Goal: Information Seeking & Learning: Learn about a topic

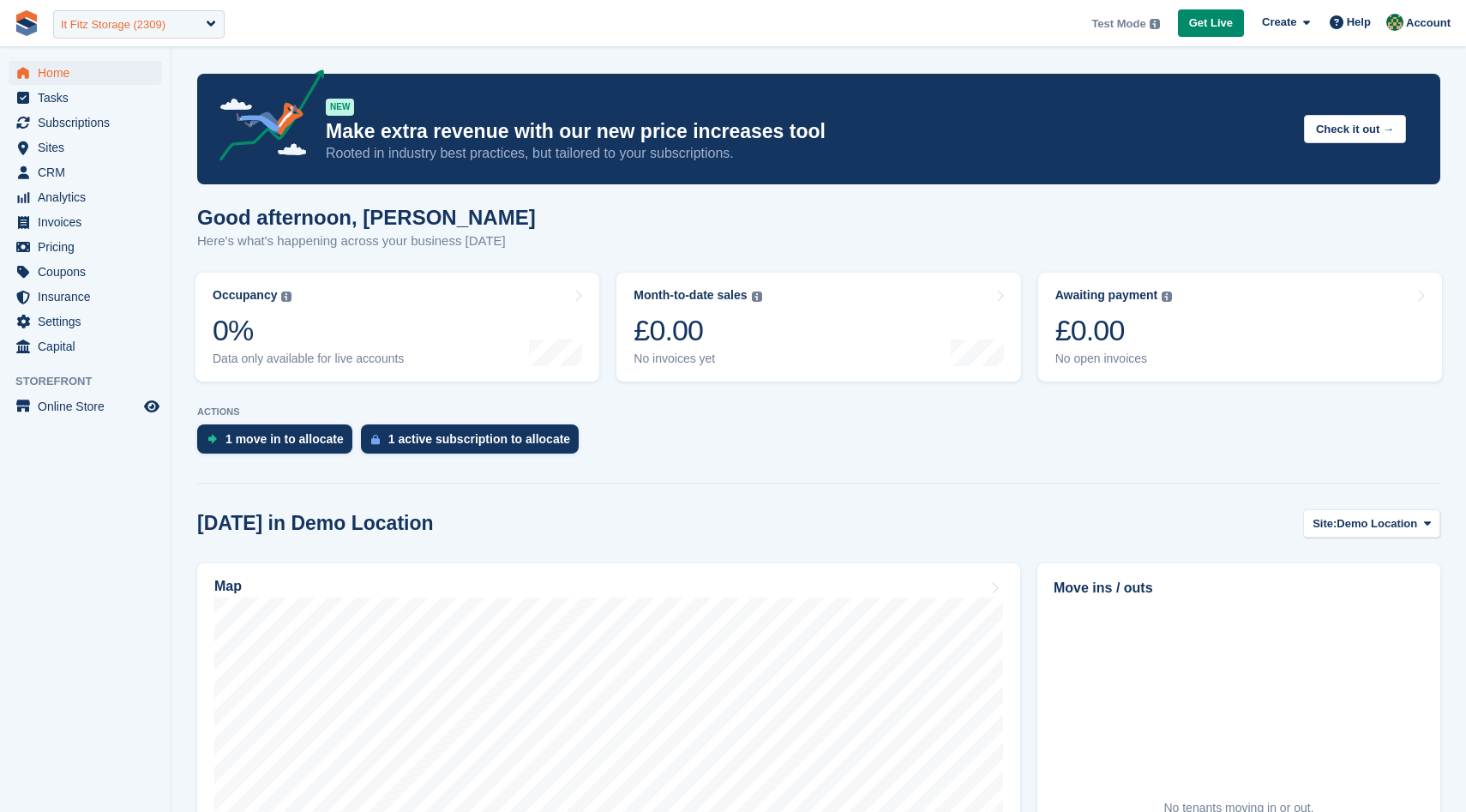
click at [145, 22] on div "It Fitz Storage (2309)" at bounding box center [113, 25] width 105 height 17
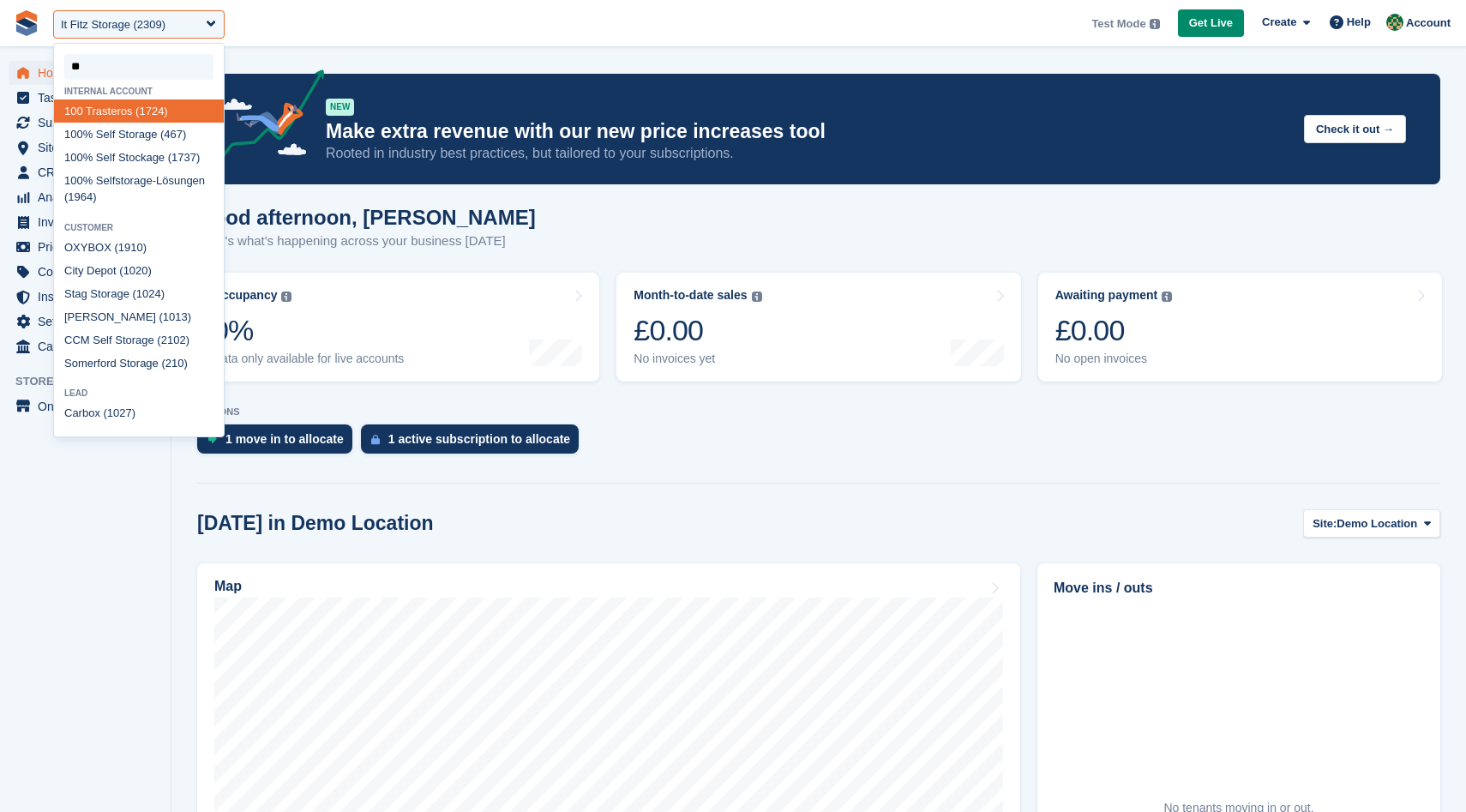
type input "***"
click at [128, 141] on div "100 % Self Storage (467)" at bounding box center [139, 134] width 169 height 23
select select "***"
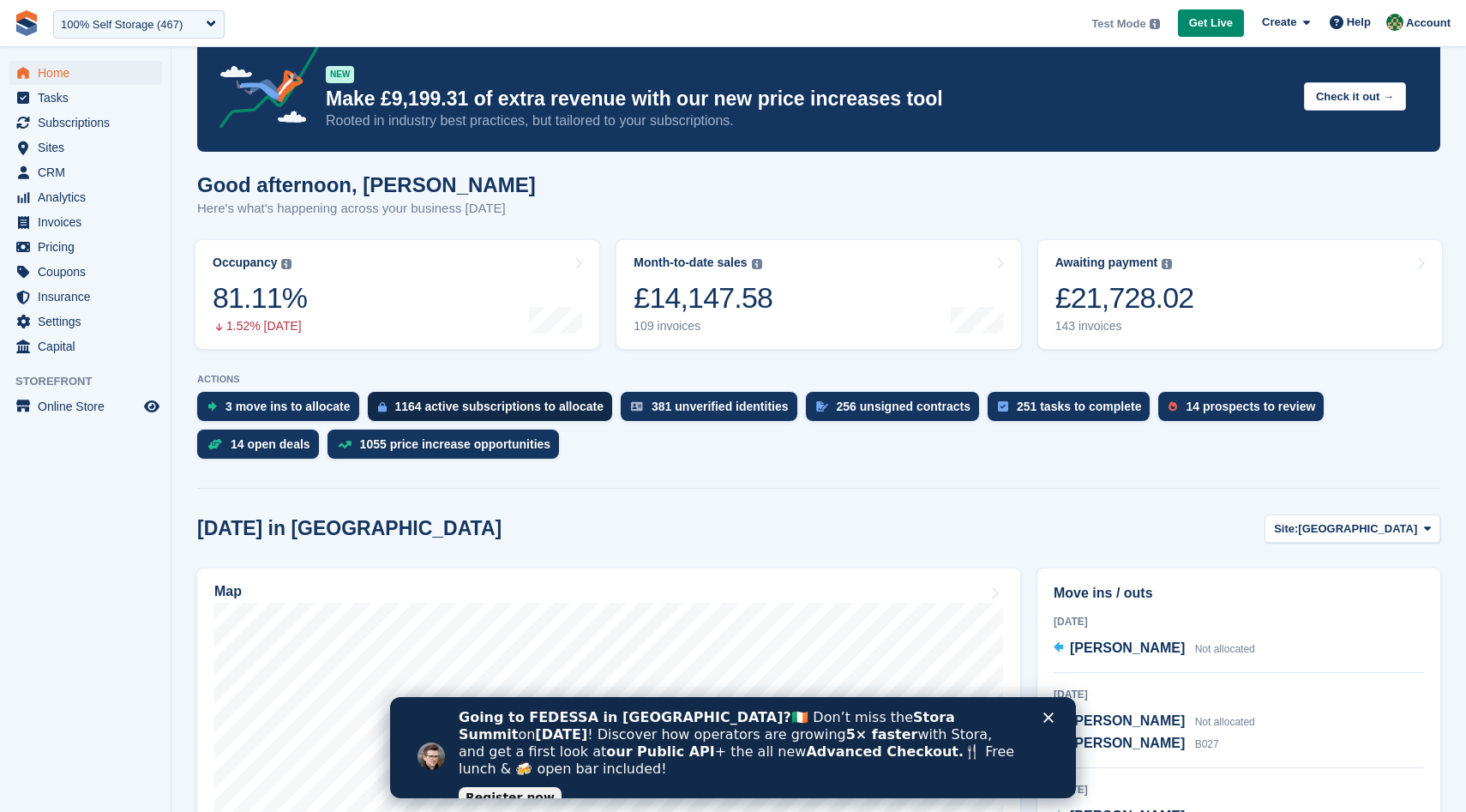
scroll to position [34, 0]
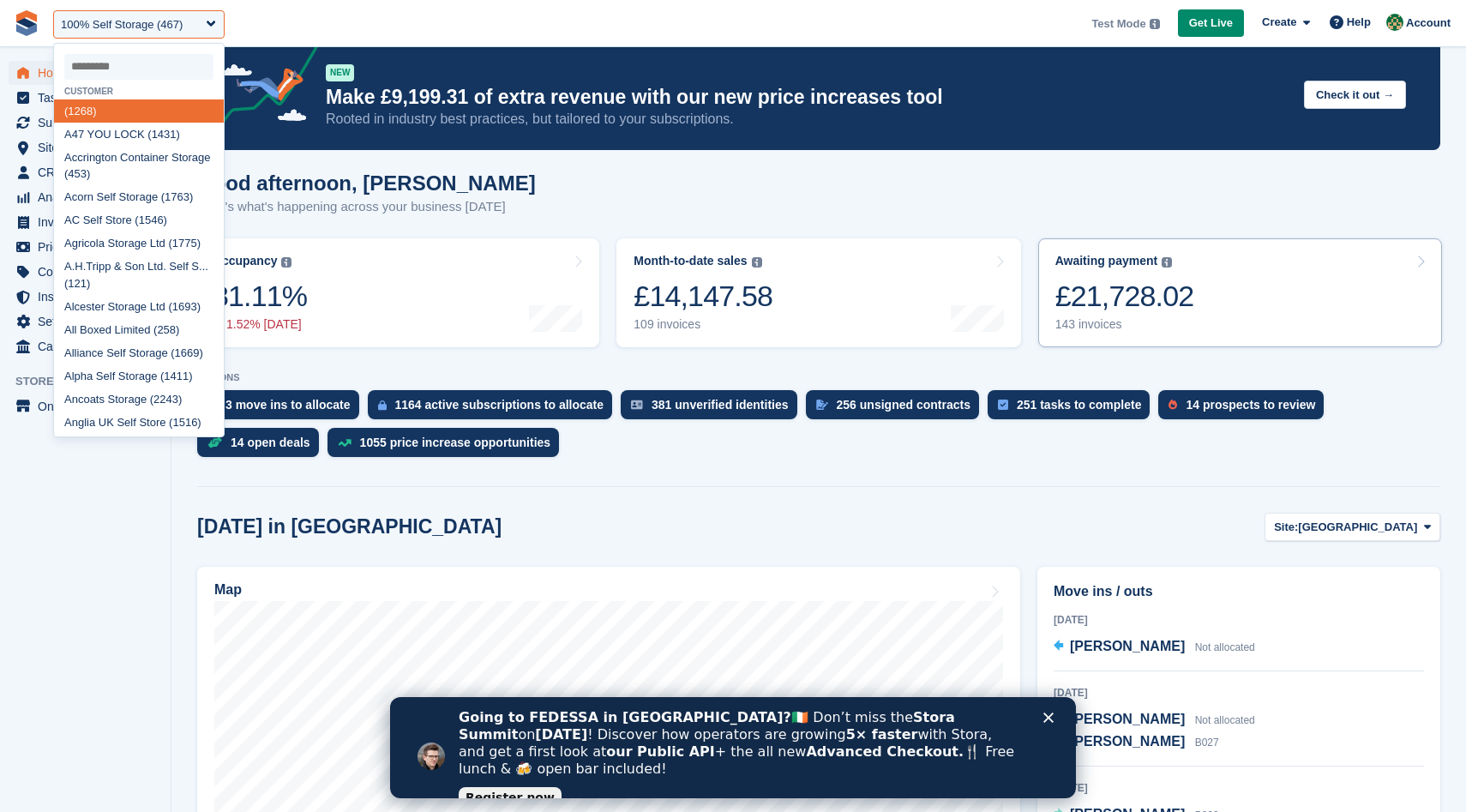
click at [1276, 319] on link "Awaiting payment The total outstanding balance on all open invoices. £21,728.02…" at bounding box center [1241, 293] width 404 height 108
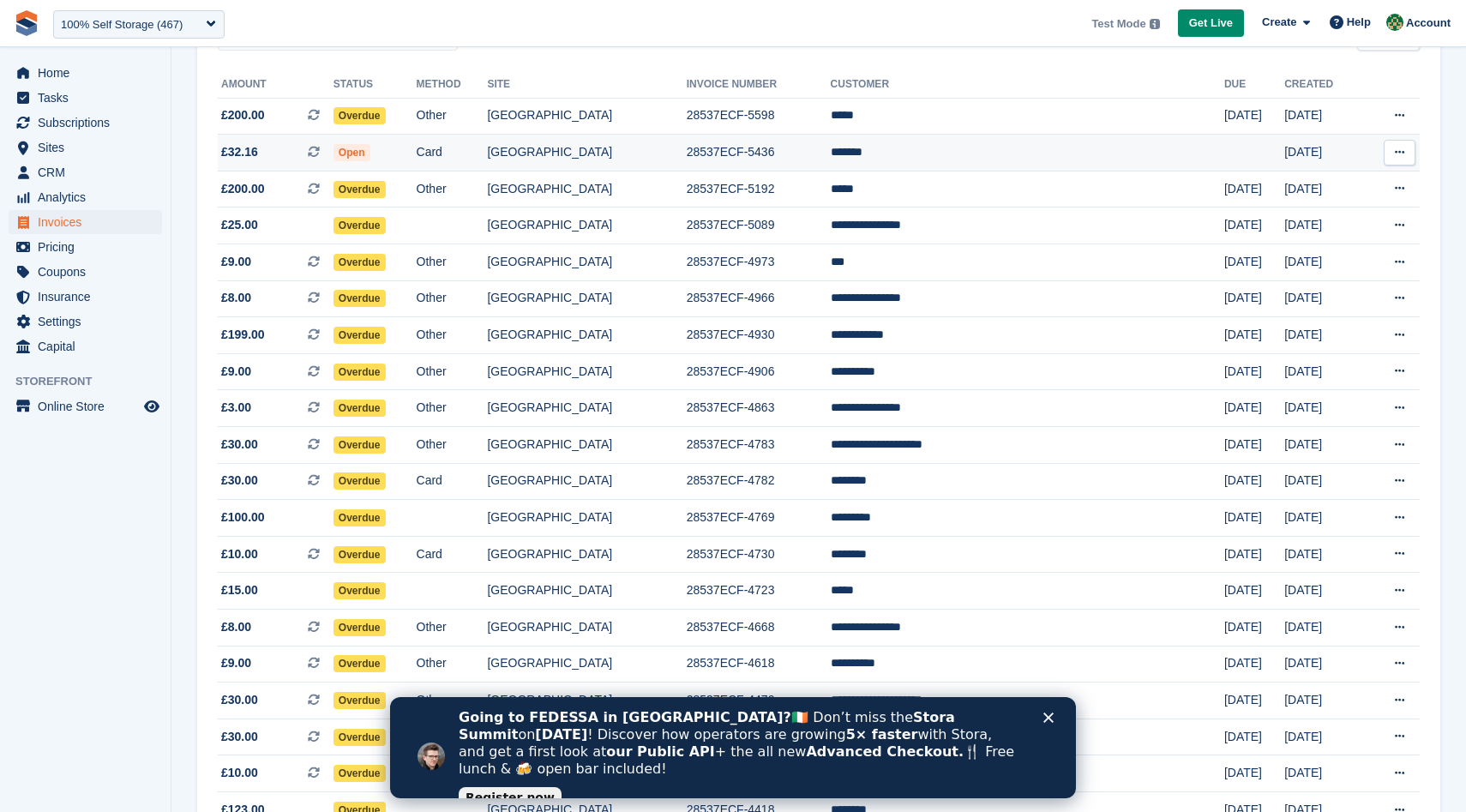
scroll to position [87, 0]
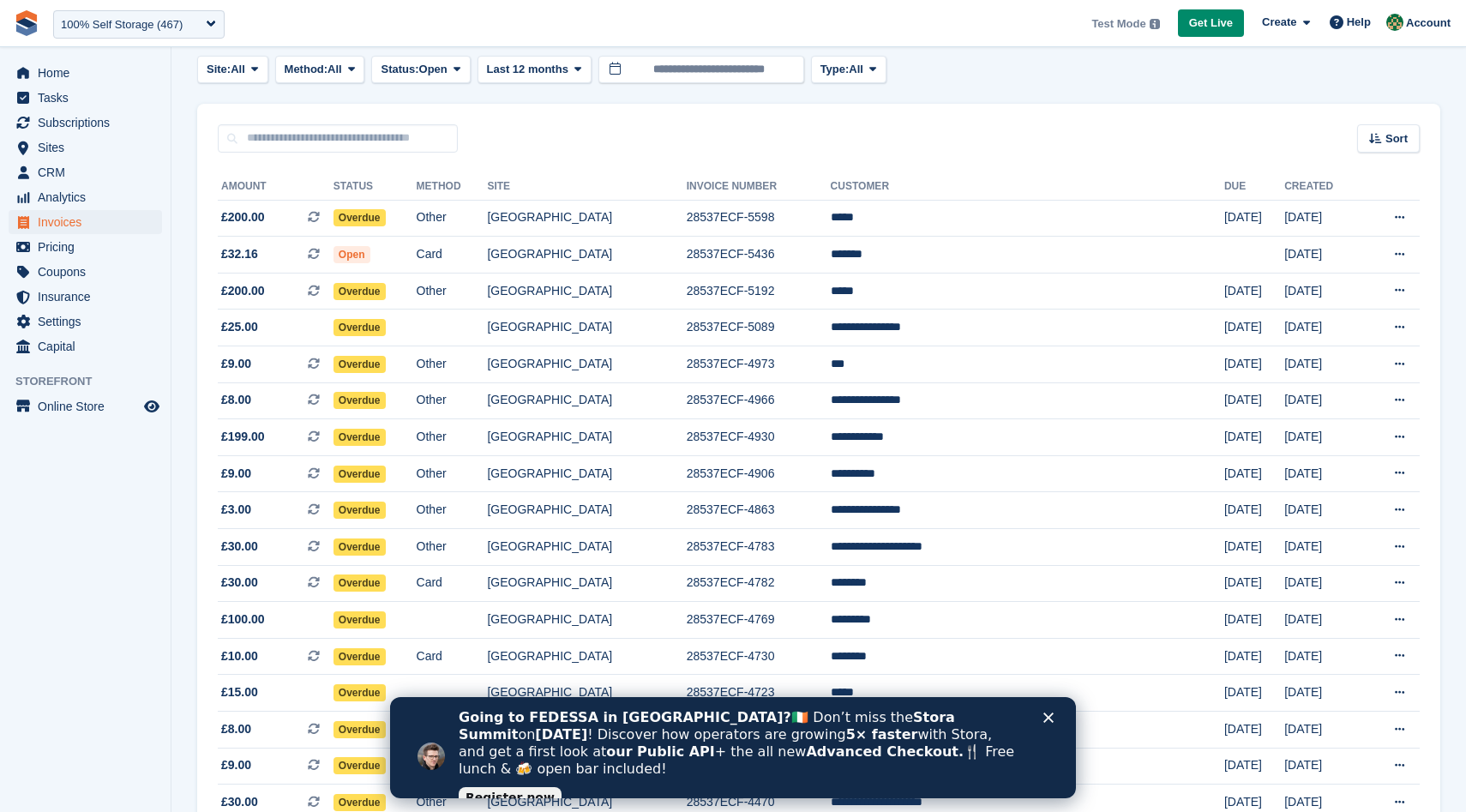
click at [1047, 715] on polygon "Close" at bounding box center [1048, 717] width 10 height 10
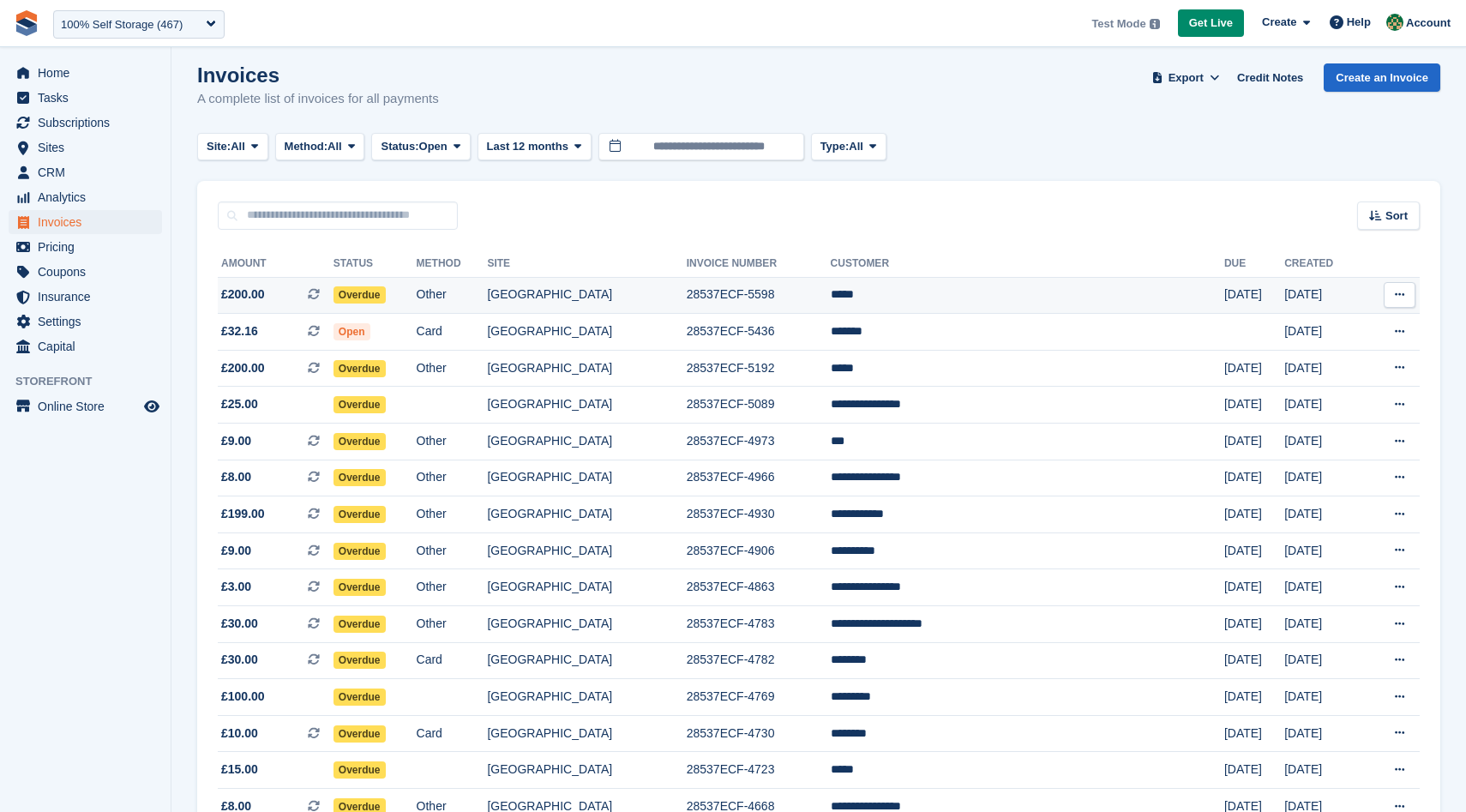
scroll to position [0, 0]
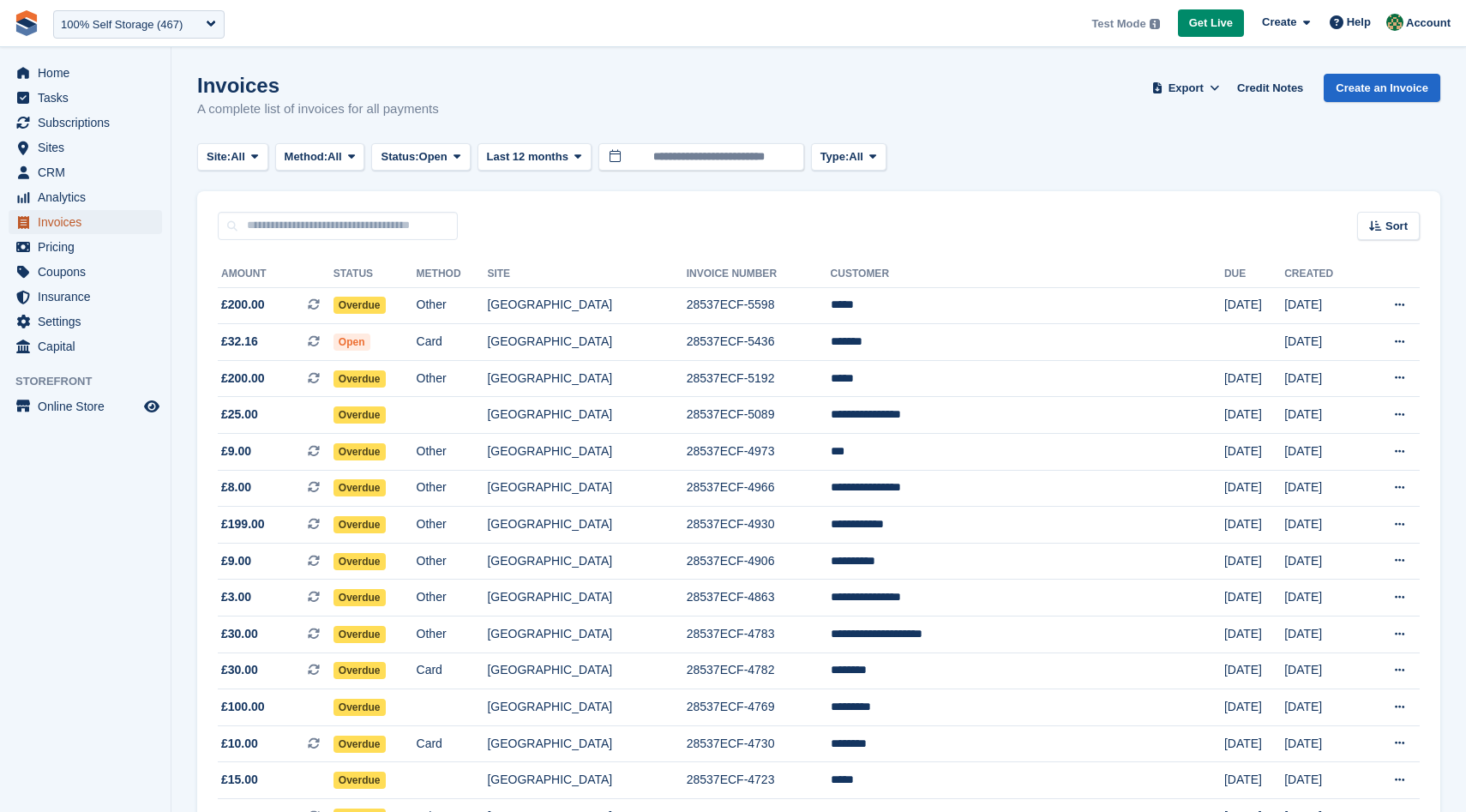
click at [106, 222] on span "Invoices" at bounding box center [89, 222] width 103 height 24
click at [85, 70] on span "Home" at bounding box center [89, 72] width 103 height 24
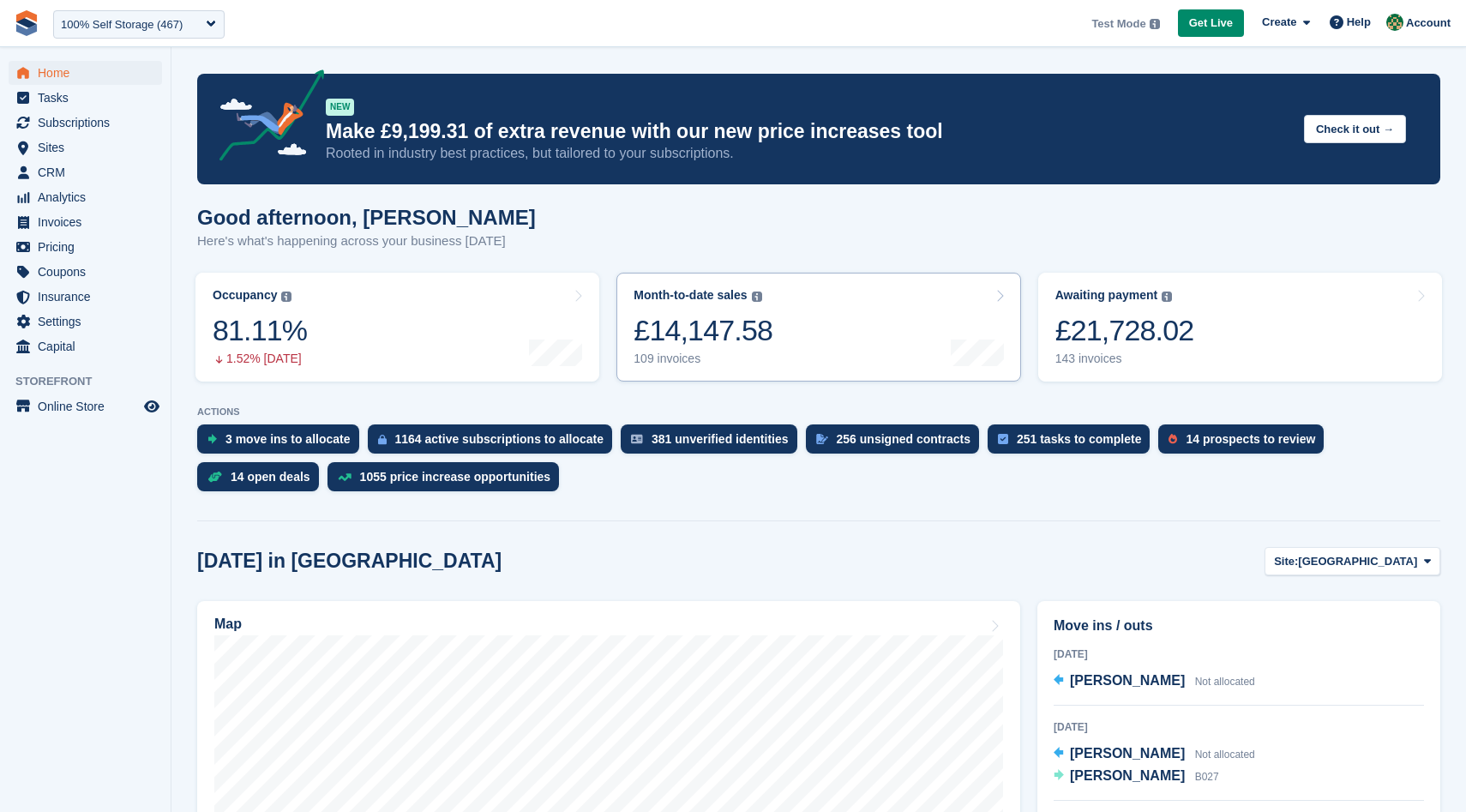
click at [809, 335] on link "Month-to-date sales The sum of all finalised invoices generated this month to d…" at bounding box center [818, 327] width 404 height 108
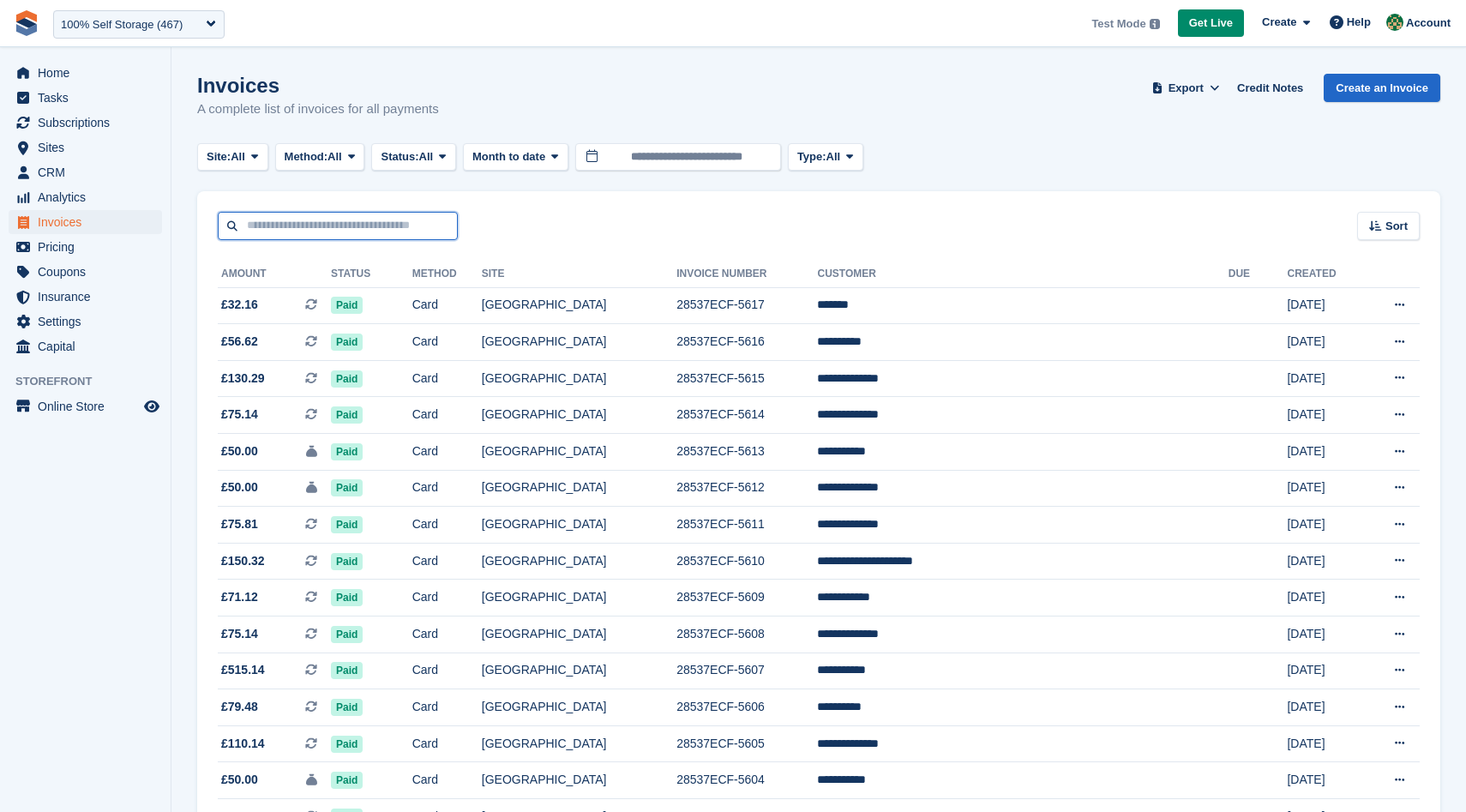
click at [342, 222] on input "text" at bounding box center [338, 226] width 240 height 29
type input "*********"
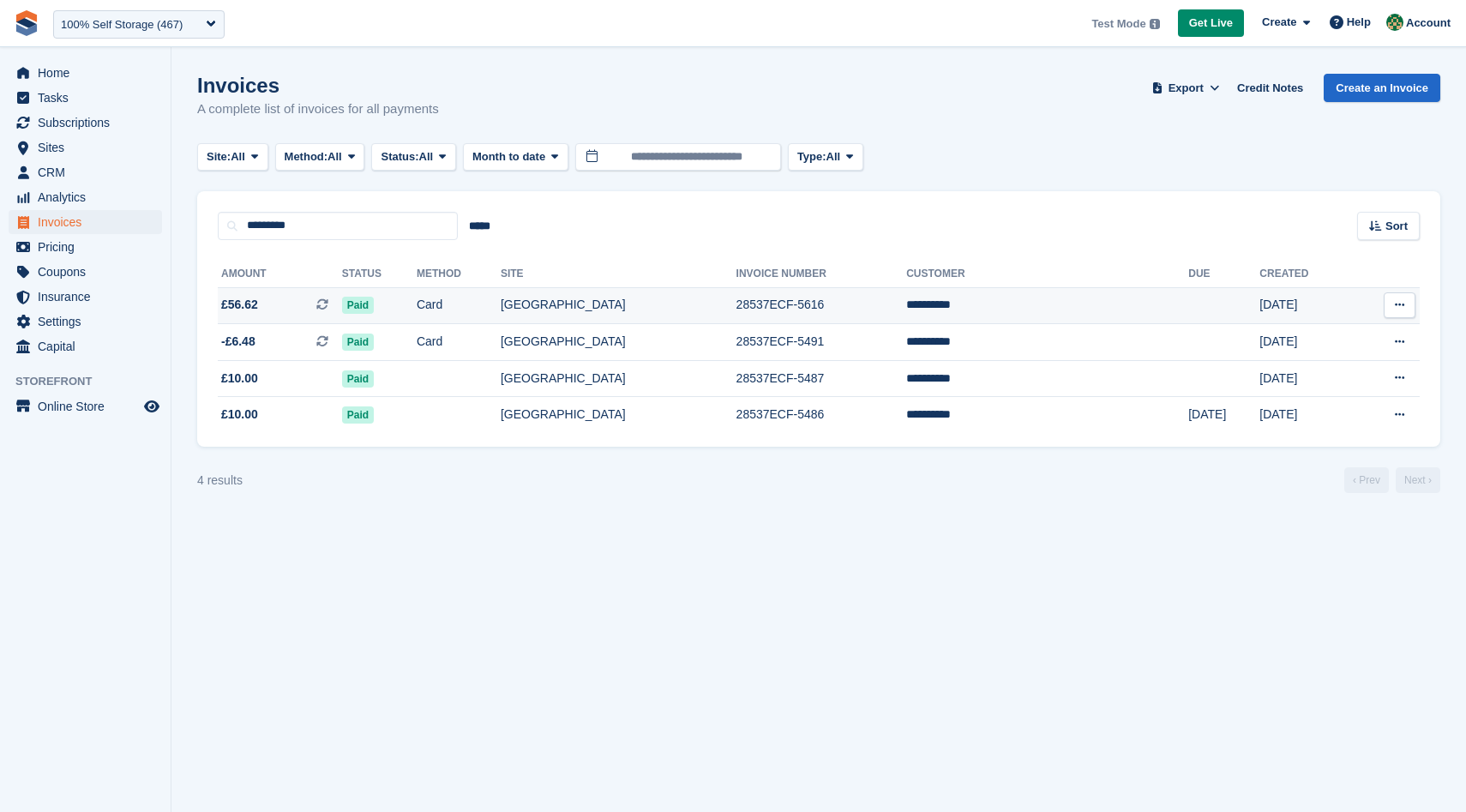
click at [1024, 304] on td "**********" at bounding box center [1047, 305] width 283 height 37
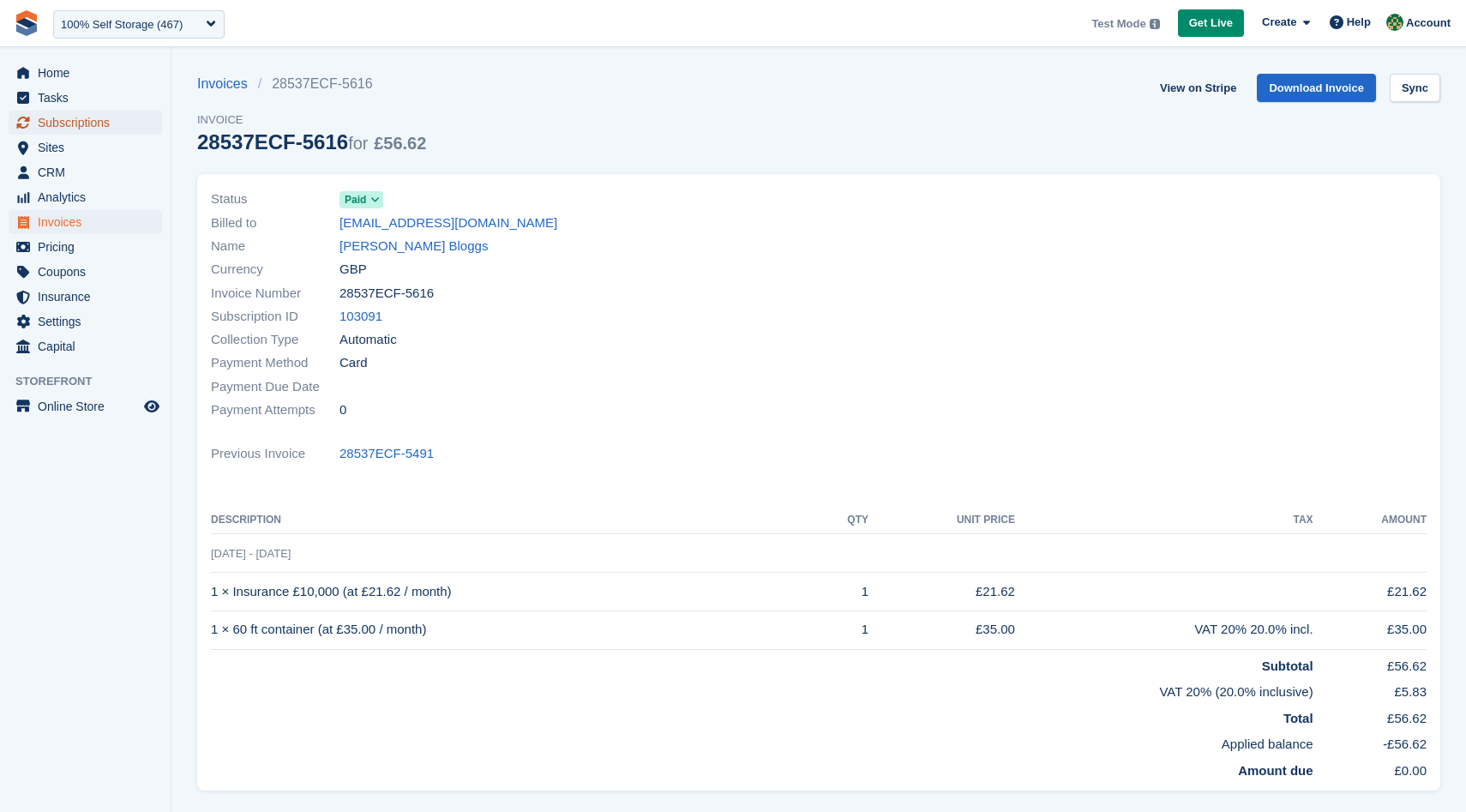
click at [93, 119] on span "Subscriptions" at bounding box center [89, 122] width 103 height 24
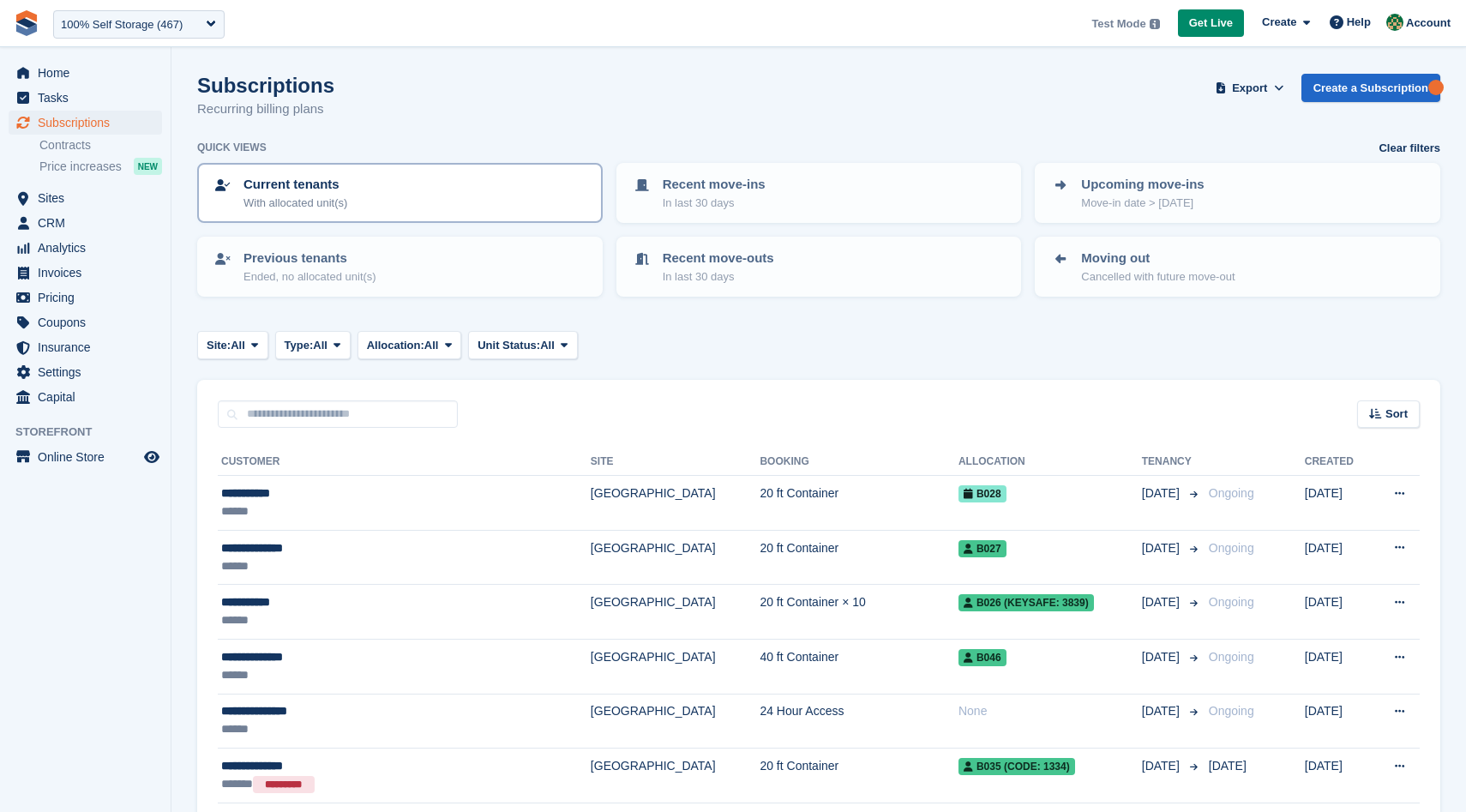
click at [378, 202] on div "Current tenants With allocated unit(s)" at bounding box center [401, 193] width 375 height 36
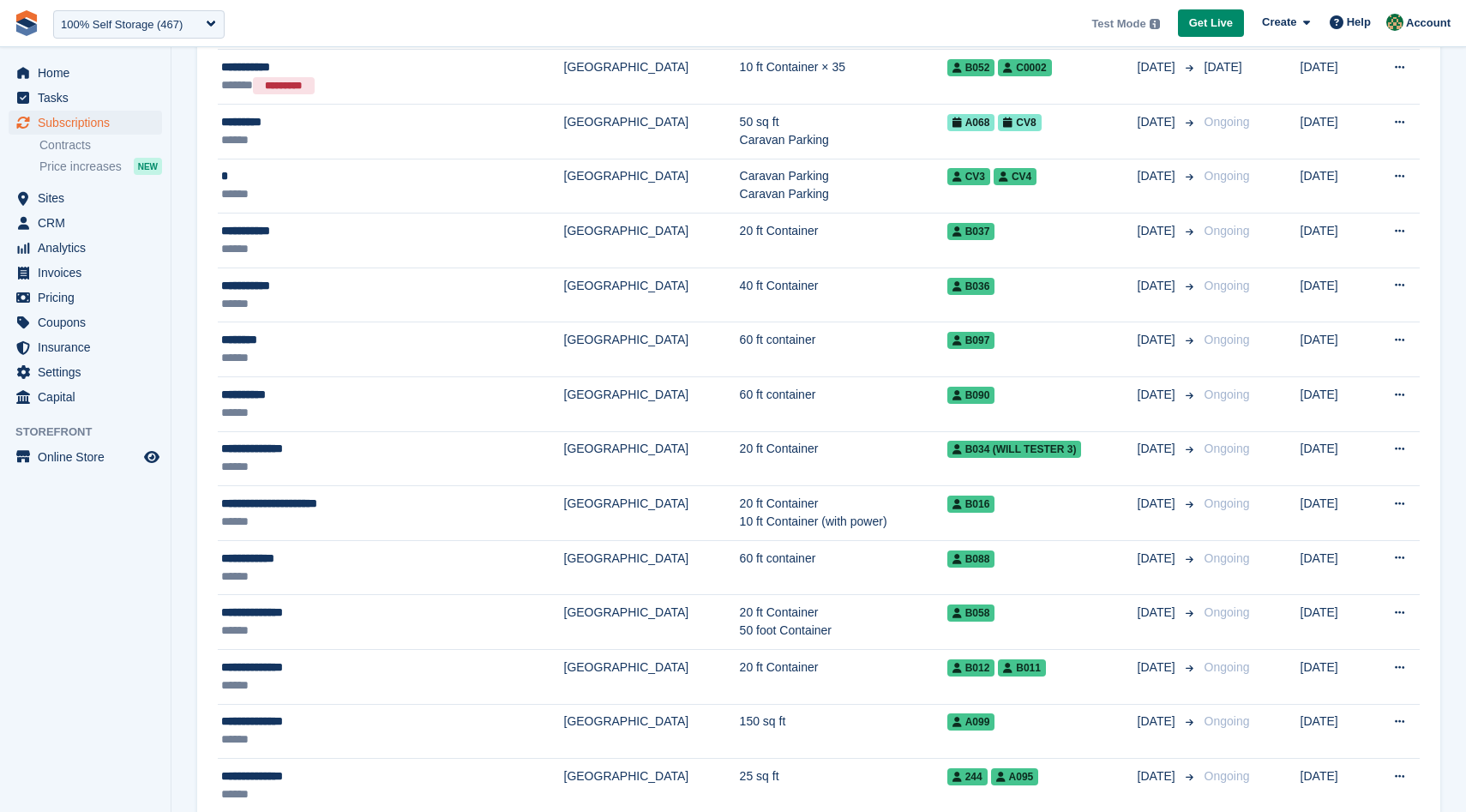
scroll to position [1455, 0]
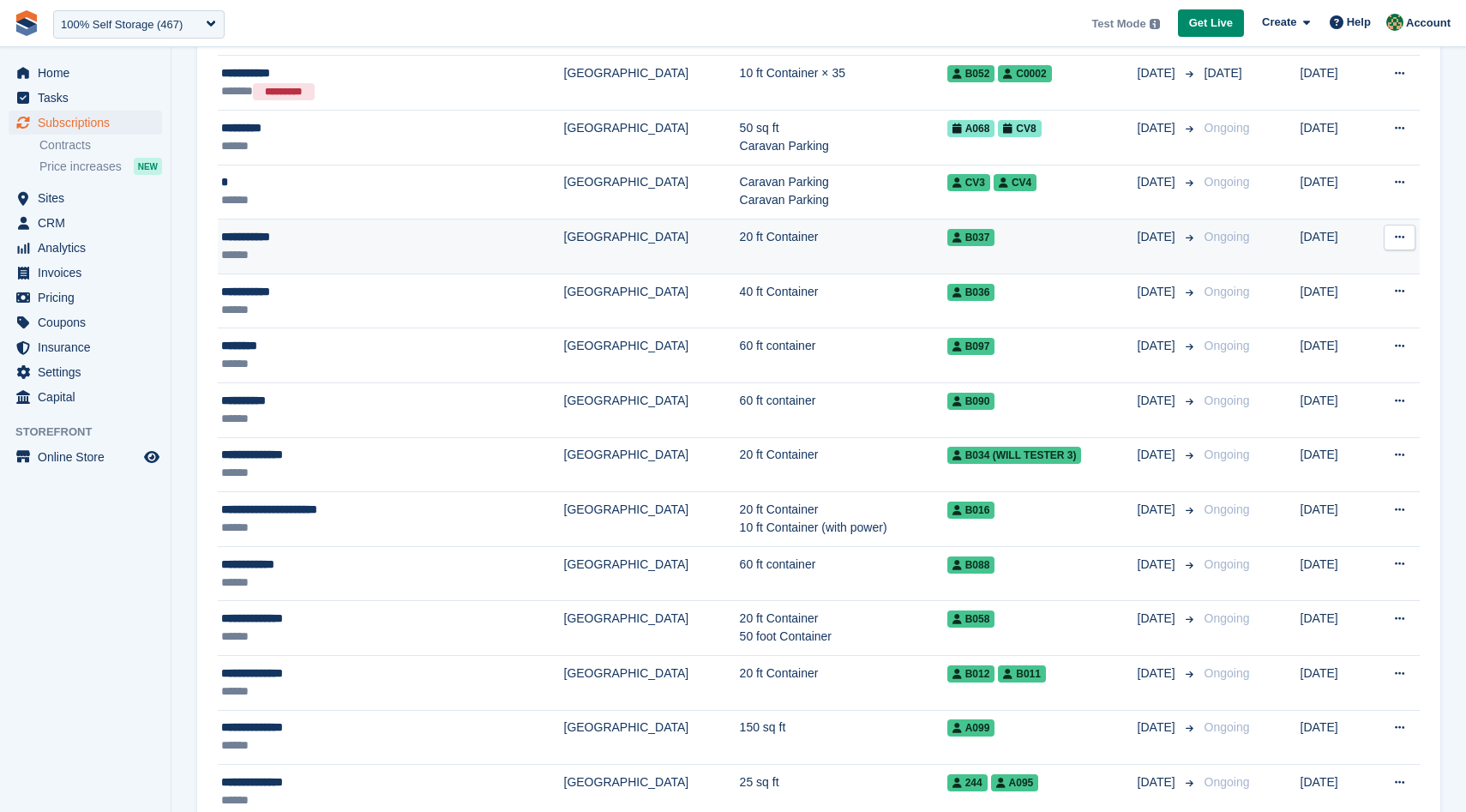
click at [564, 248] on td "[GEOGRAPHIC_DATA]" at bounding box center [652, 247] width 176 height 55
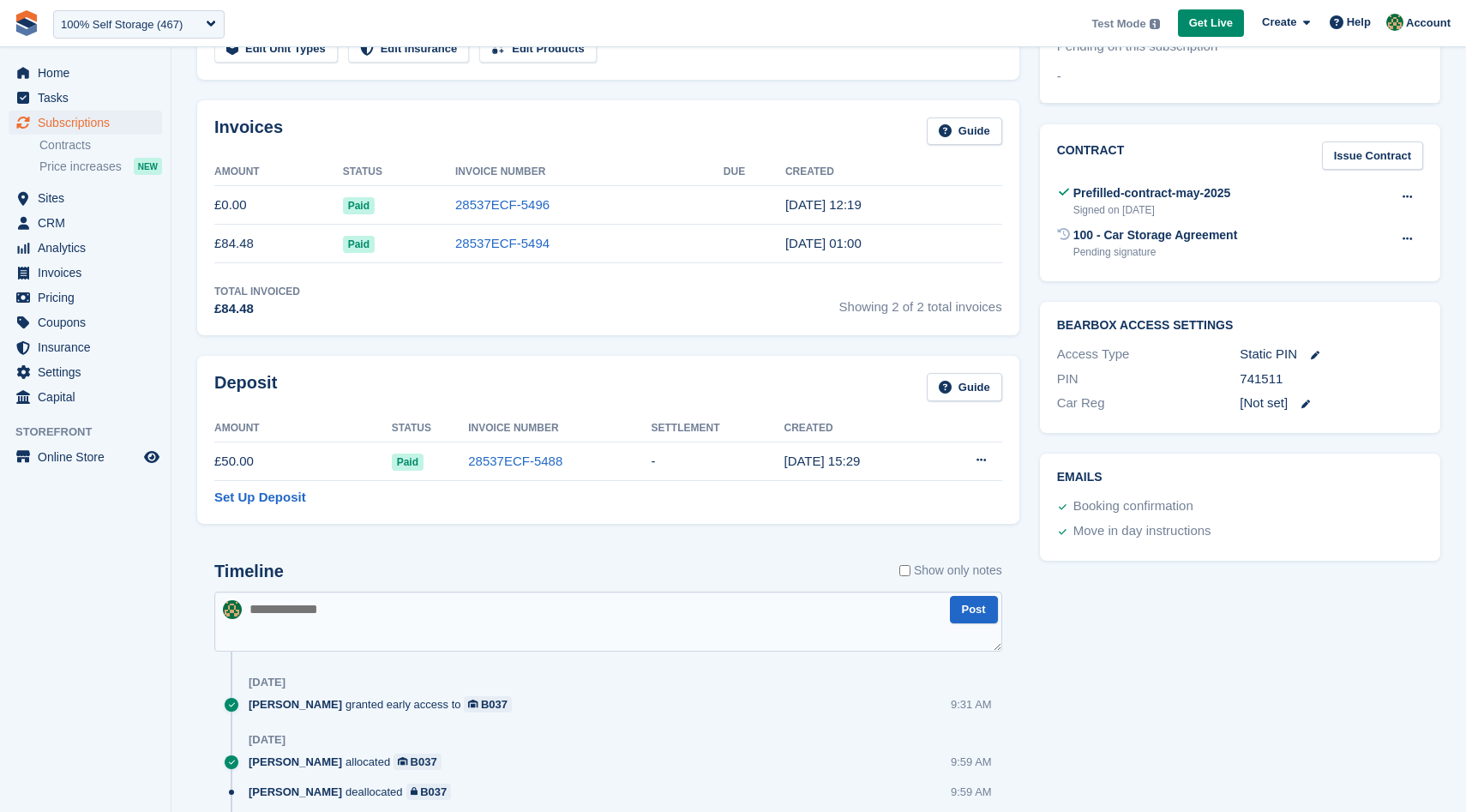
scroll to position [633, 0]
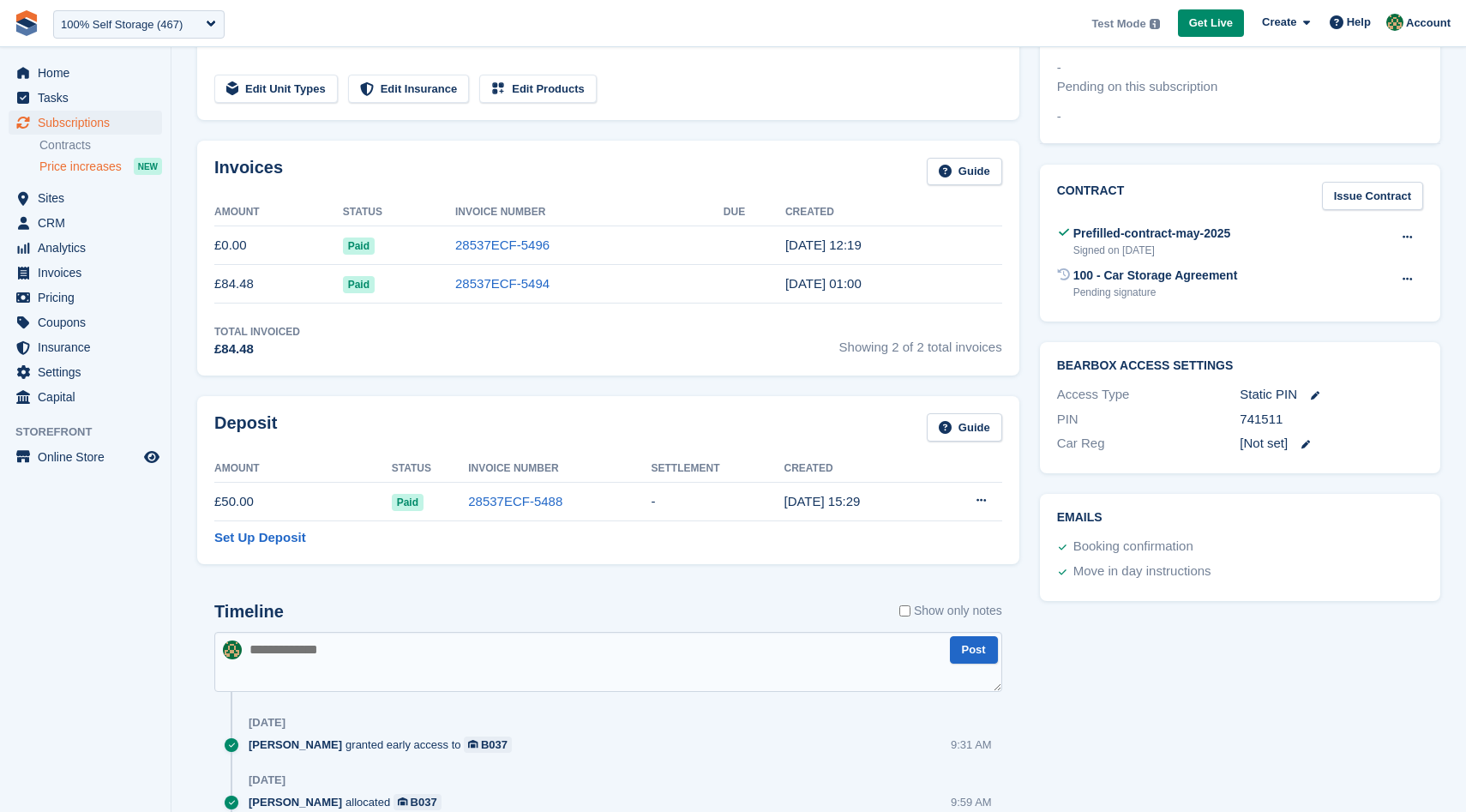
click at [91, 165] on span "Price increases" at bounding box center [80, 166] width 83 height 16
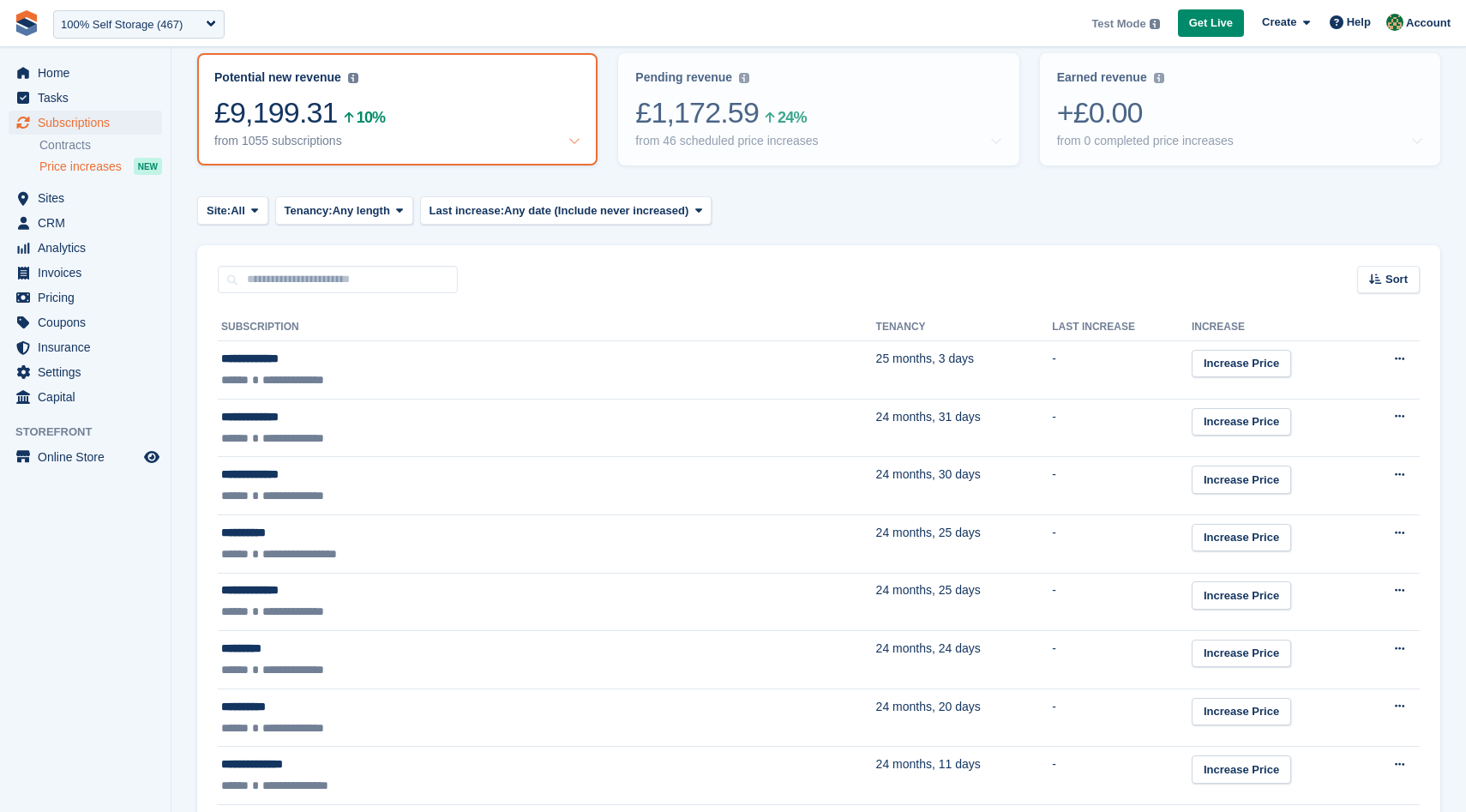
scroll to position [210, 0]
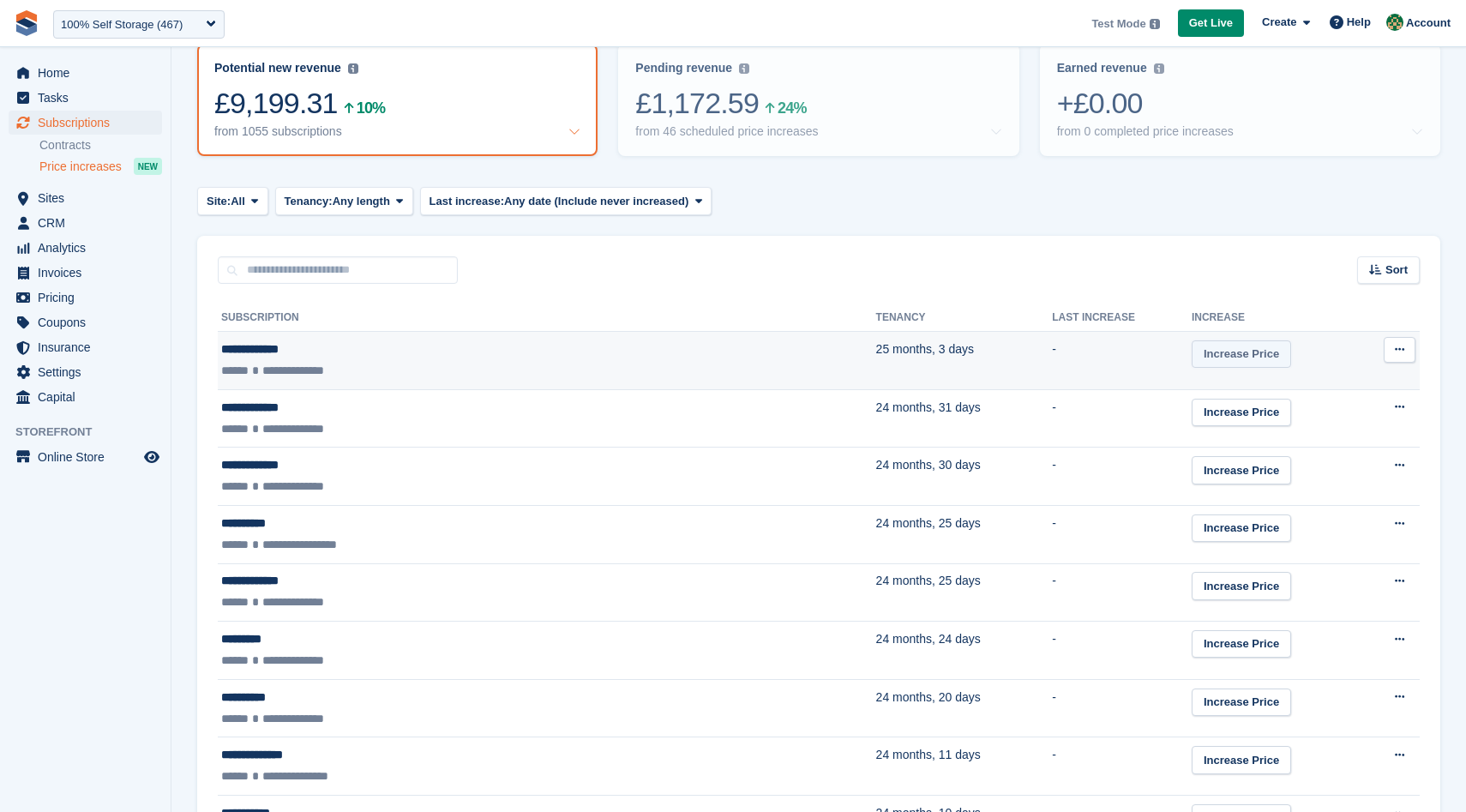
click at [1192, 346] on link "Increase Price" at bounding box center [1241, 355] width 100 height 29
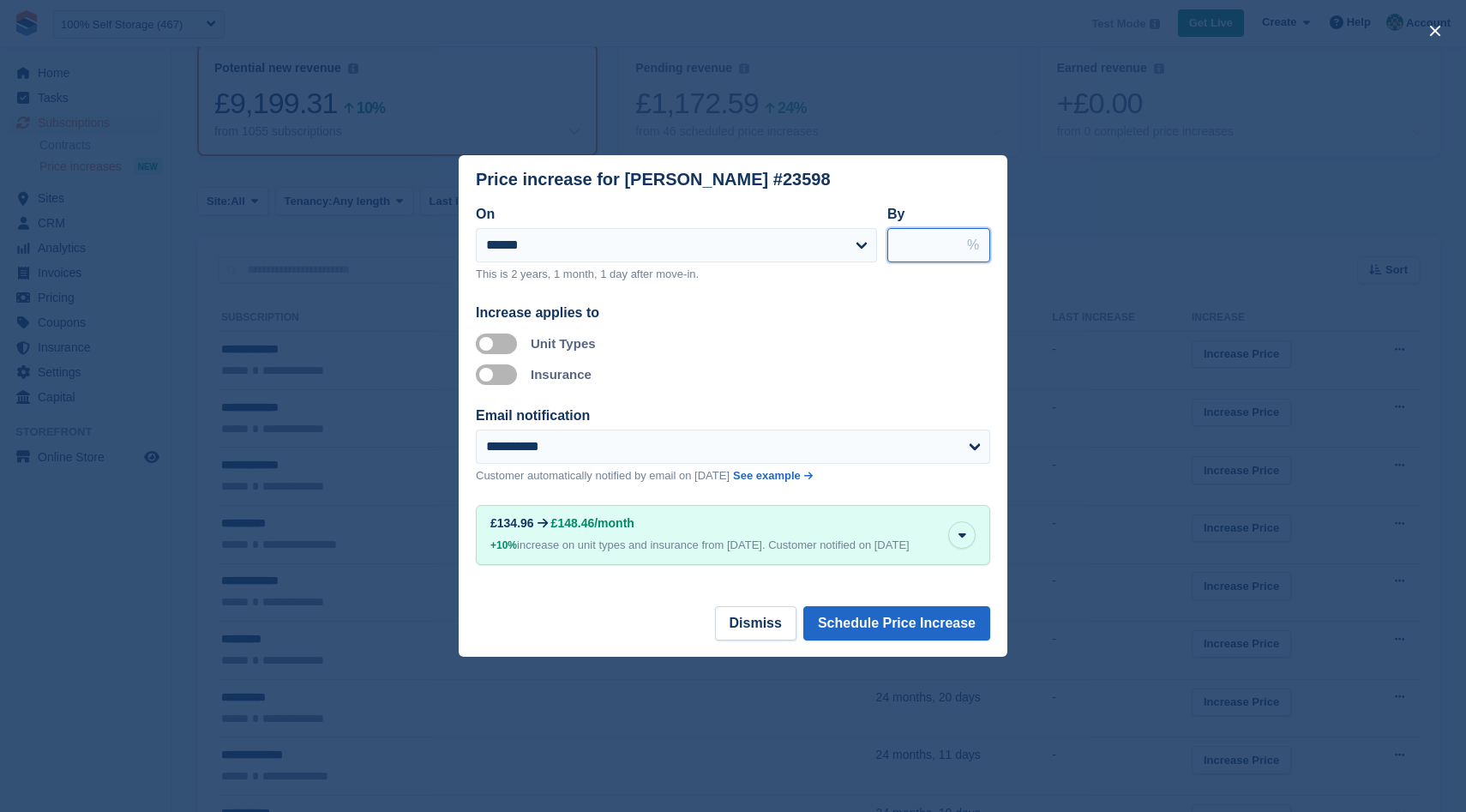
type input "*****"
click at [944, 234] on input "*****" at bounding box center [939, 245] width 103 height 34
click at [948, 246] on input "*****" at bounding box center [939, 245] width 103 height 34
type input "**"
click at [950, 242] on input "**" at bounding box center [939, 245] width 103 height 34
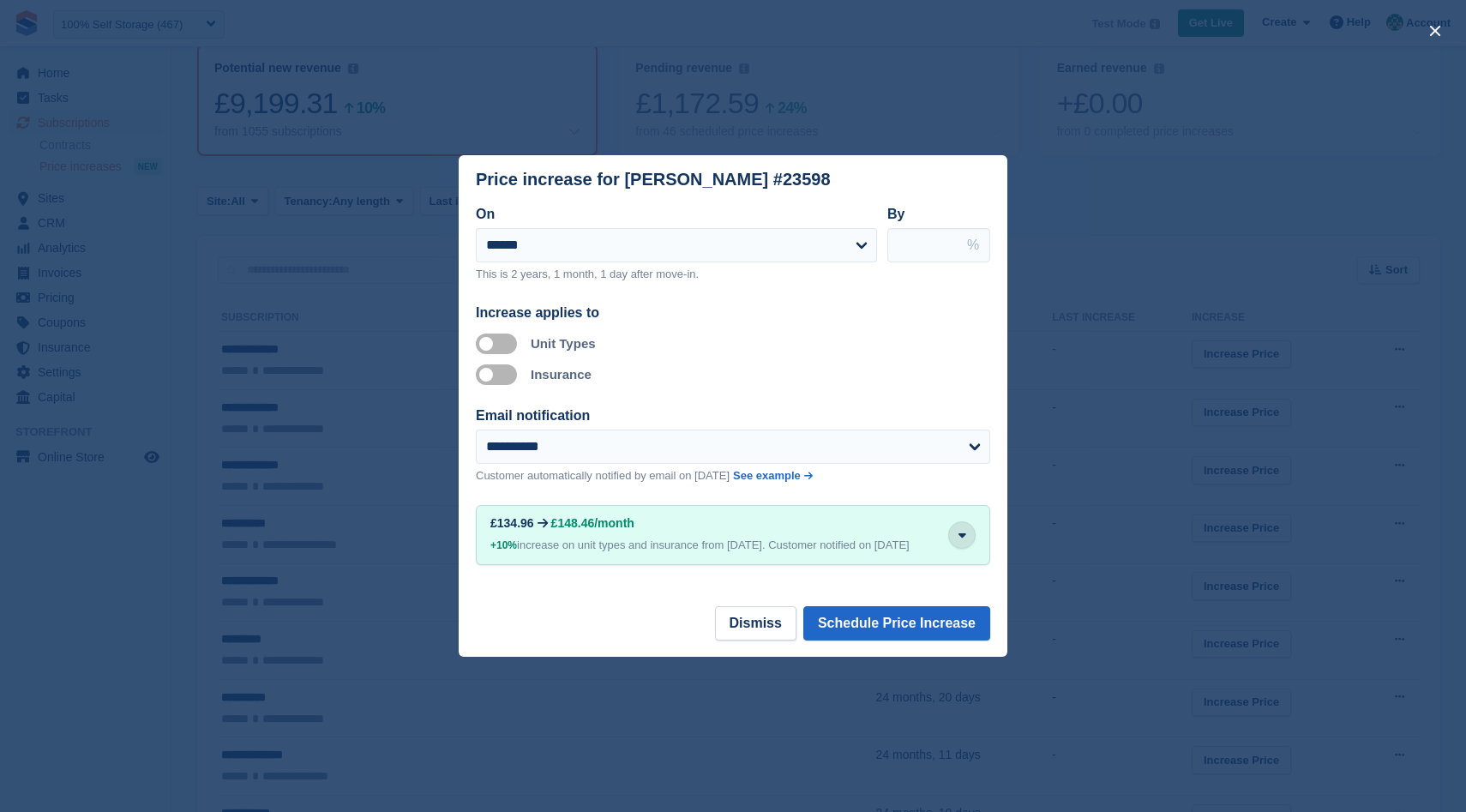
click at [968, 536] on button "button" at bounding box center [962, 534] width 28 height 28
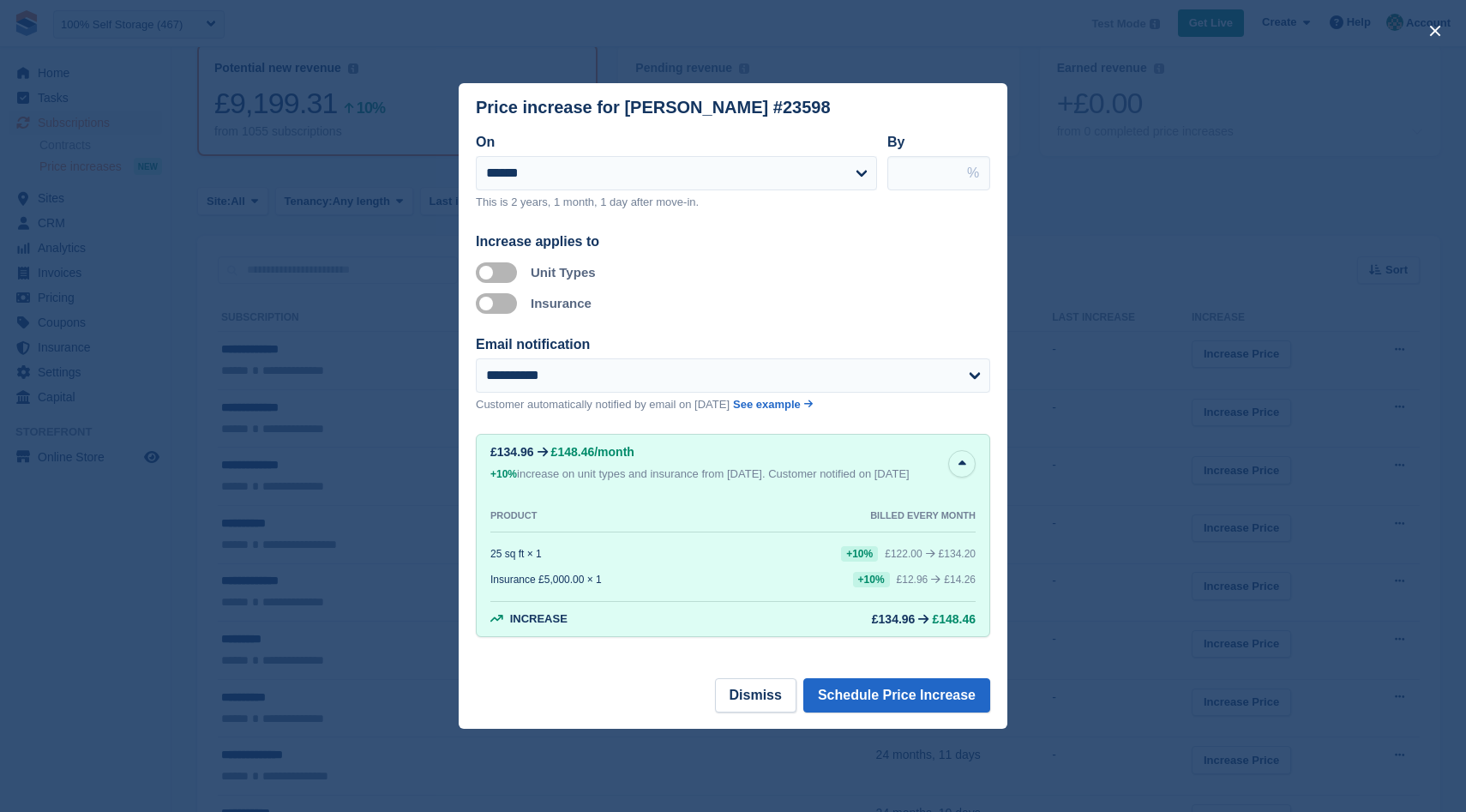
click at [1067, 512] on div "close" at bounding box center [733, 406] width 1466 height 812
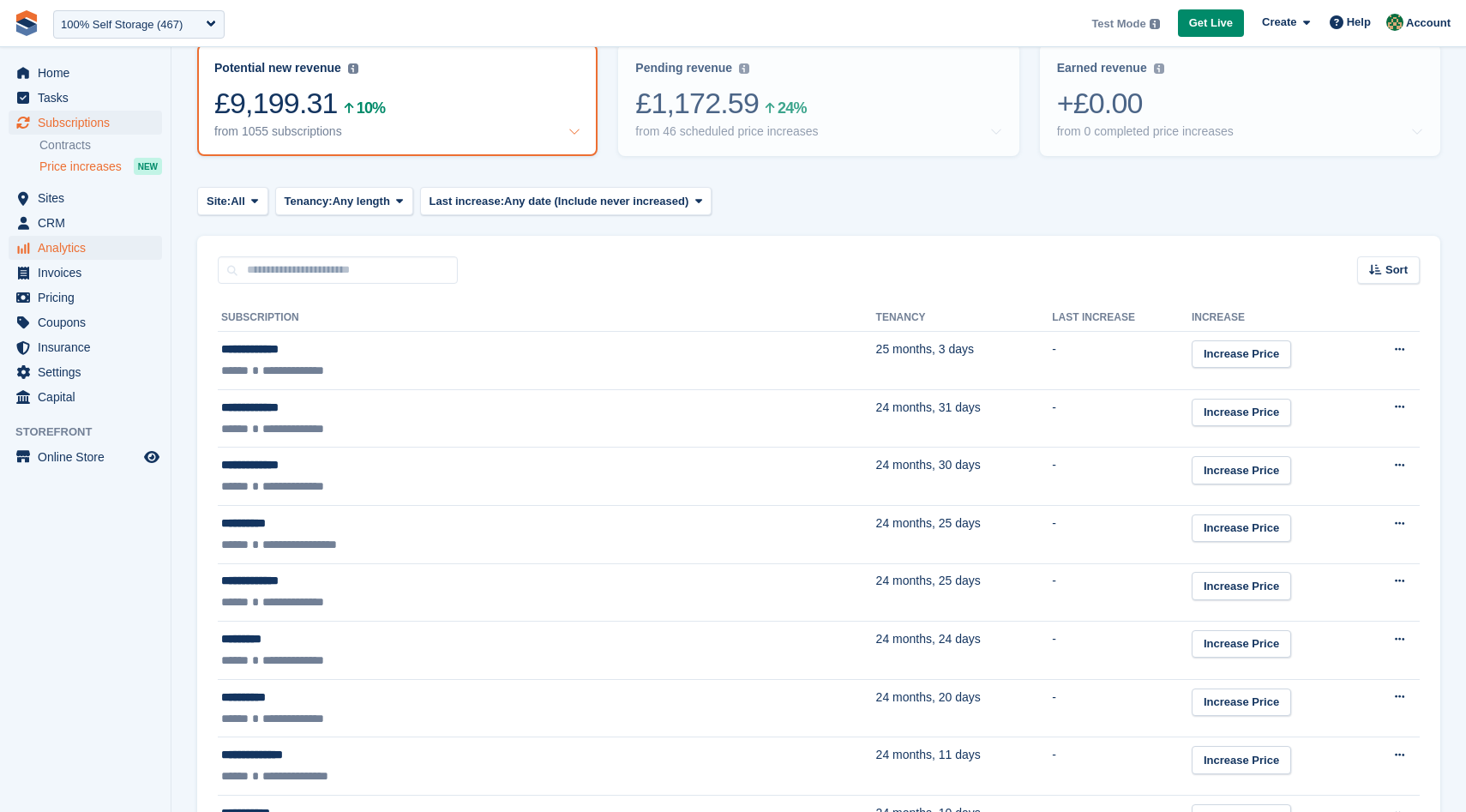
click at [74, 249] on span "Analytics" at bounding box center [89, 247] width 103 height 24
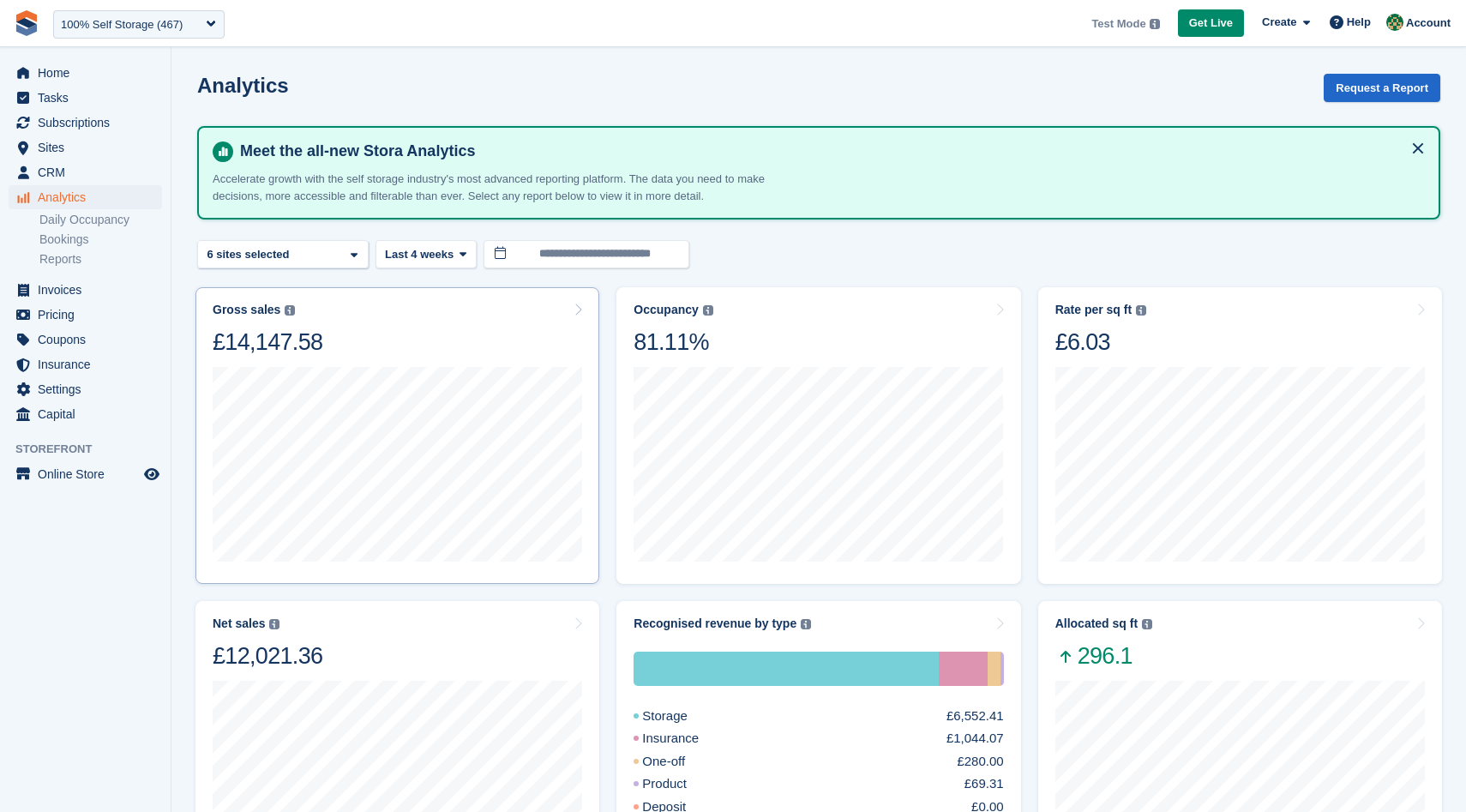
click at [487, 339] on div "Gross sales The sum of all finalised invoices, after discount and including tax…" at bounding box center [398, 329] width 369 height 54
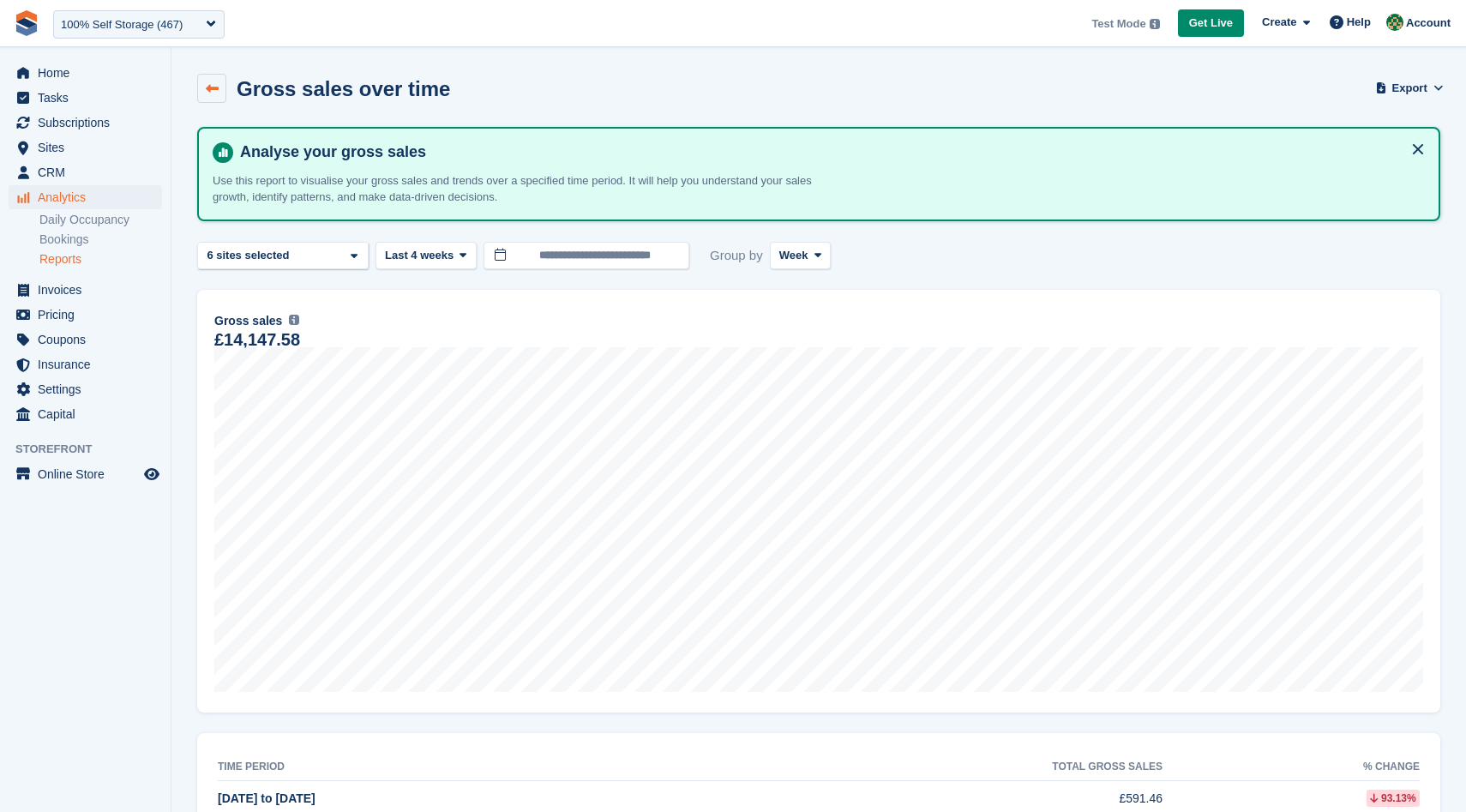
click at [218, 86] on icon at bounding box center [212, 89] width 13 height 13
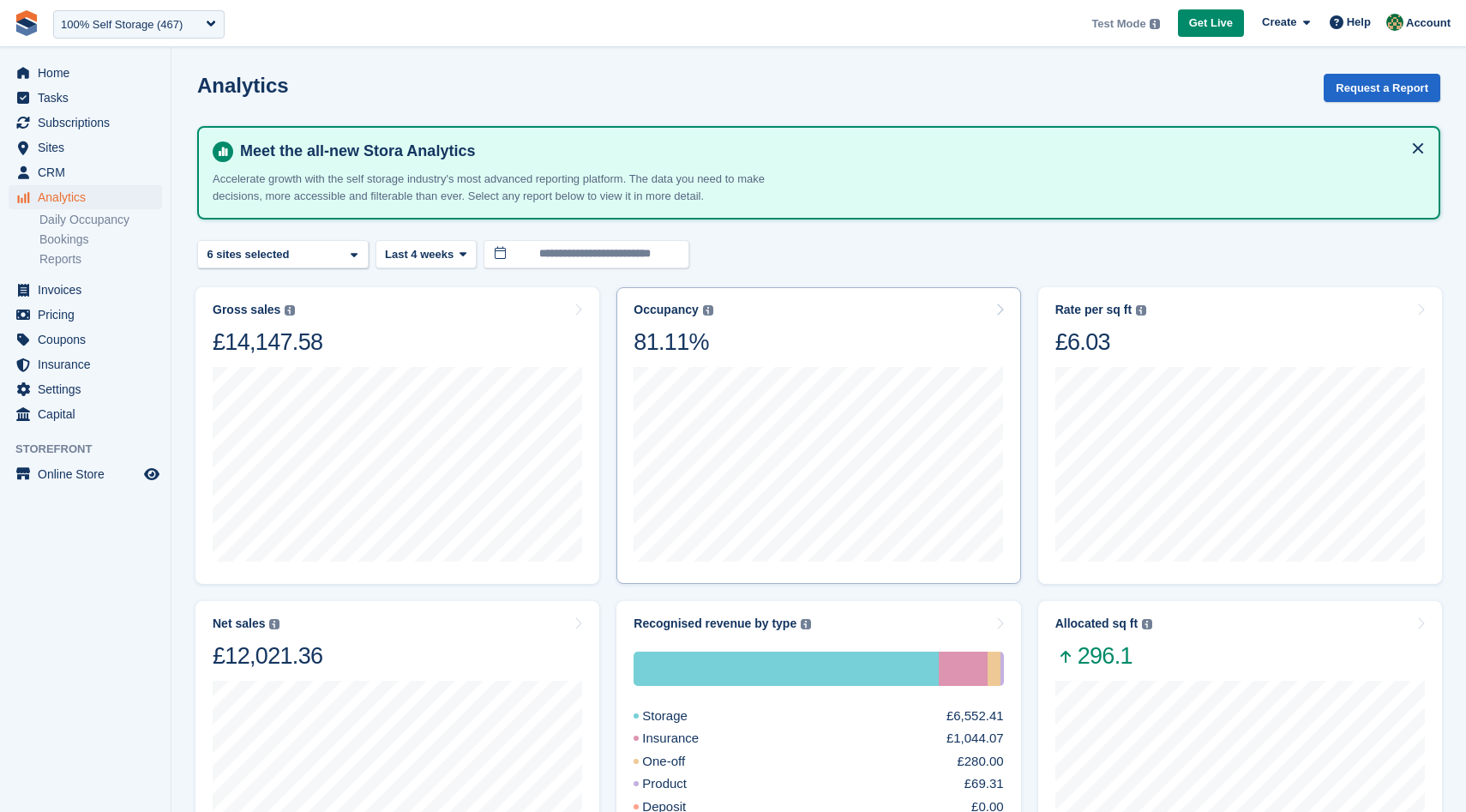
click at [822, 323] on div "Occupancy Percentage of all allocated units in terms of area. Includes units wi…" at bounding box center [818, 329] width 369 height 54
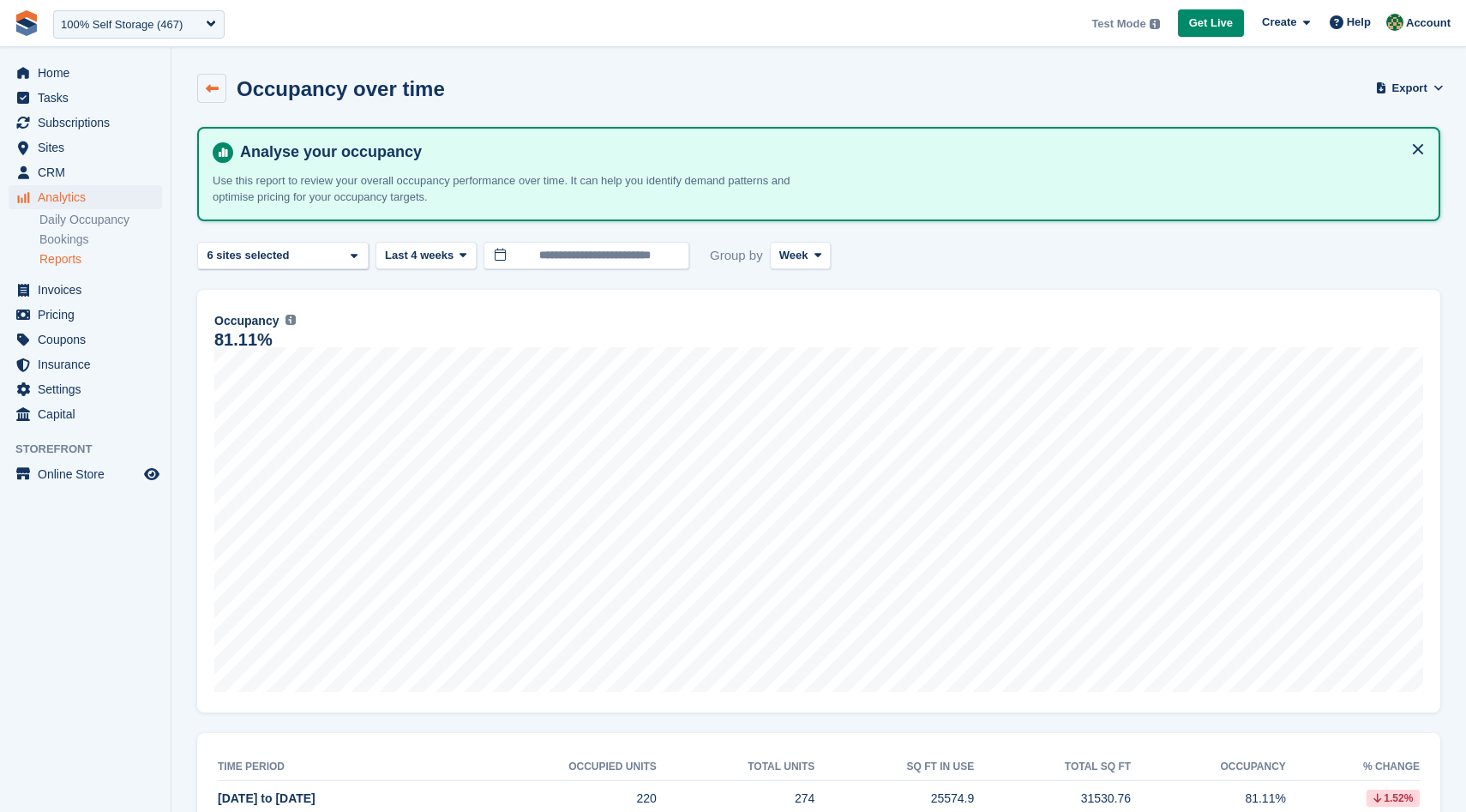
click at [212, 91] on icon at bounding box center [212, 89] width 13 height 13
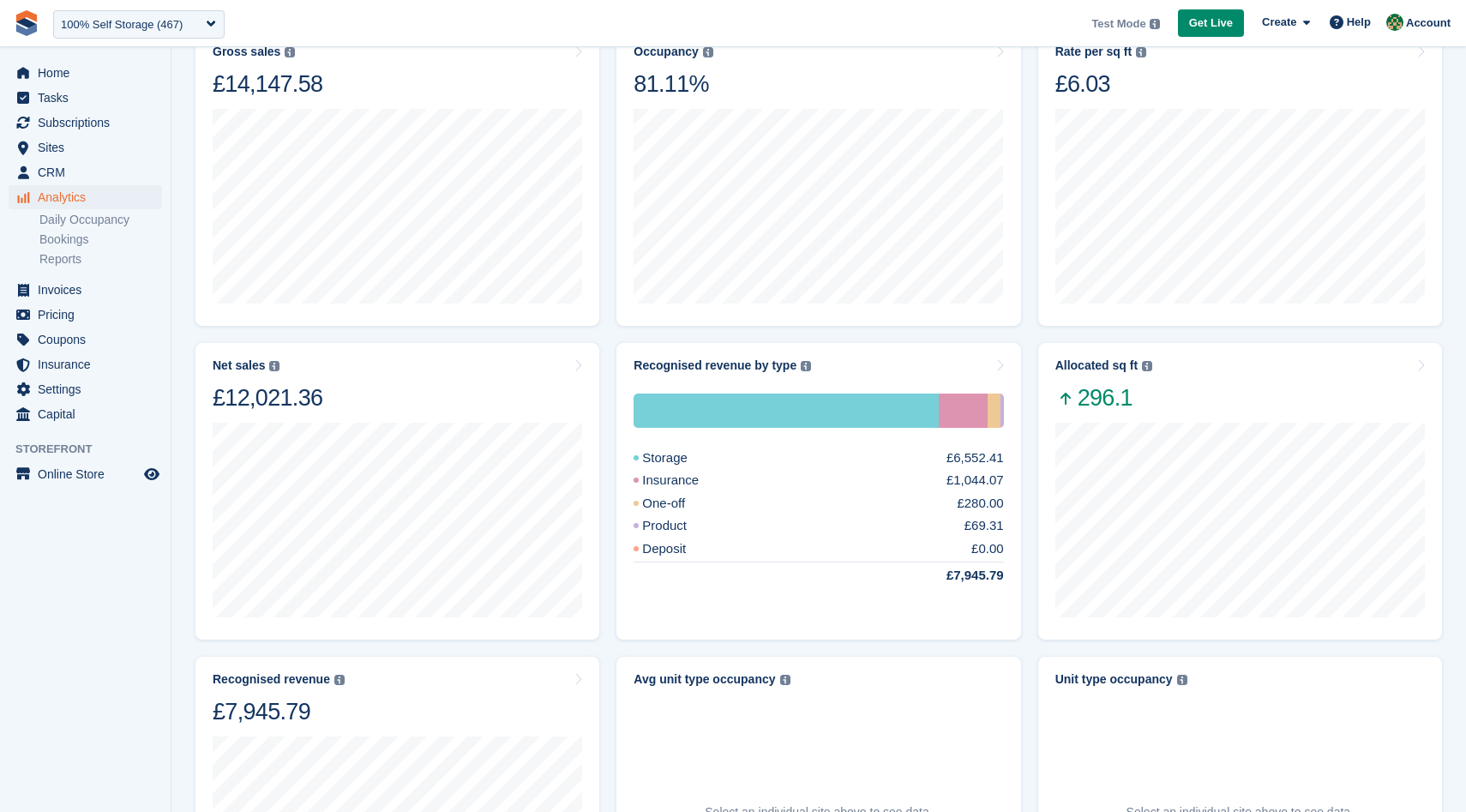
scroll to position [260, 0]
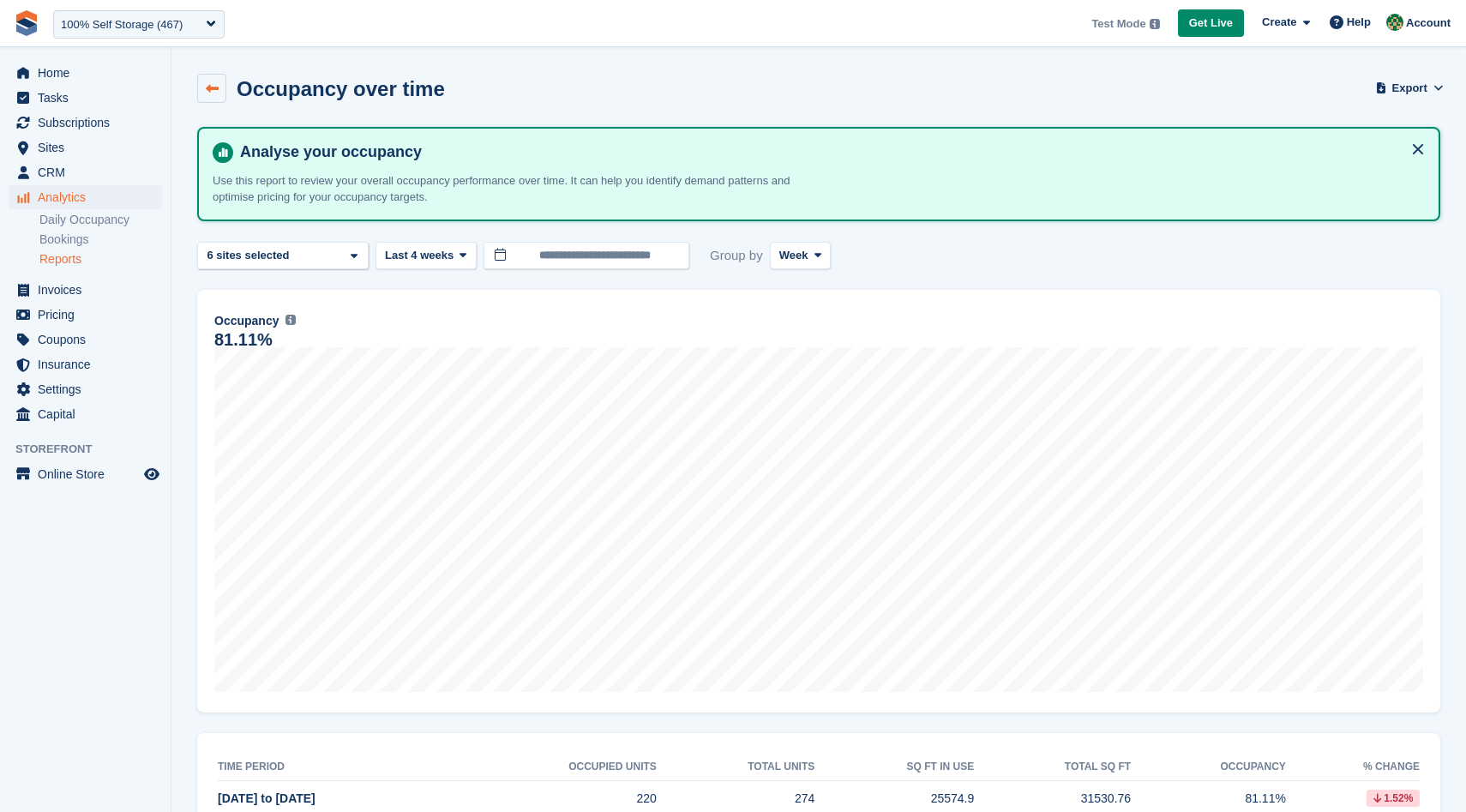
click at [210, 78] on link at bounding box center [211, 88] width 29 height 29
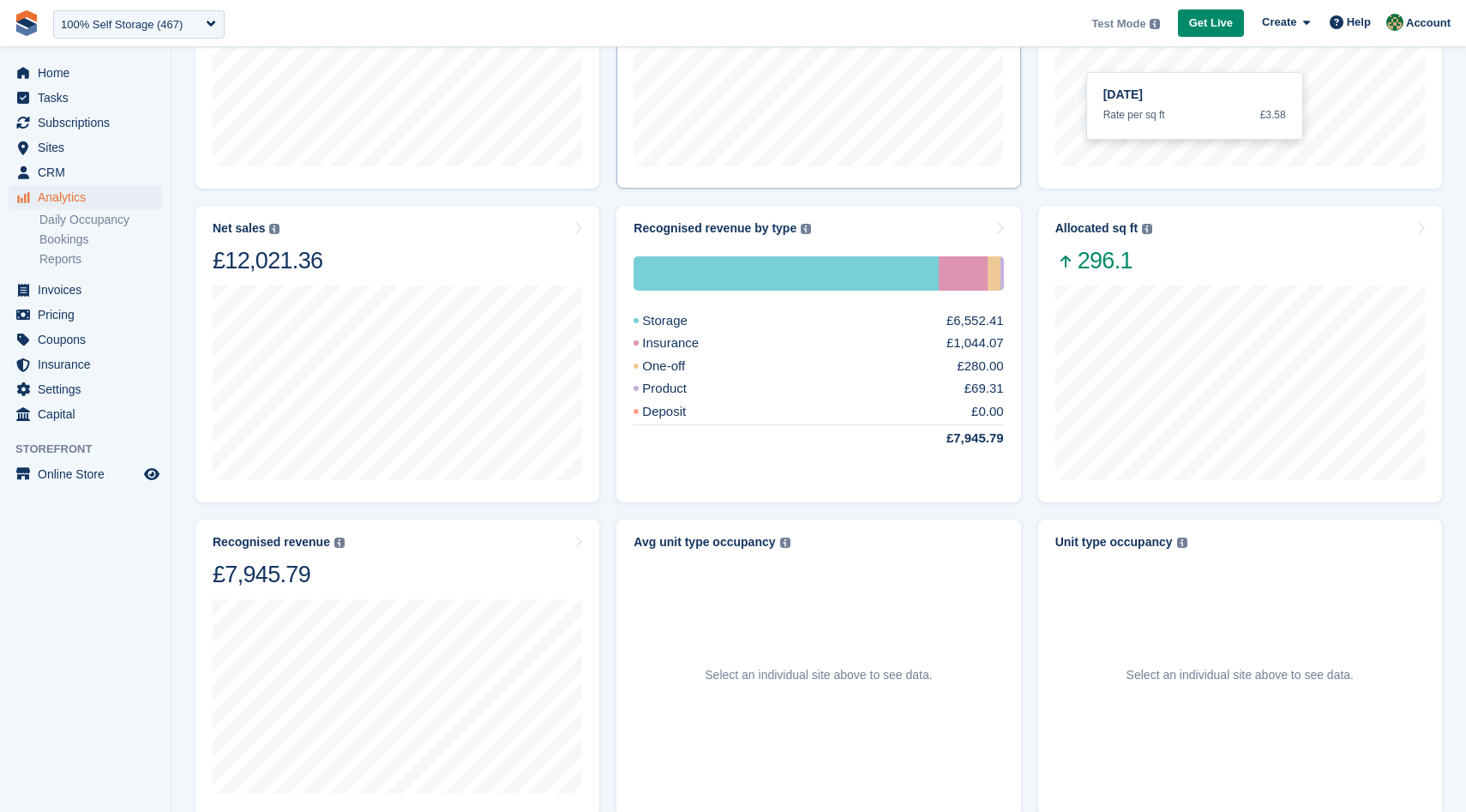
scroll to position [398, 0]
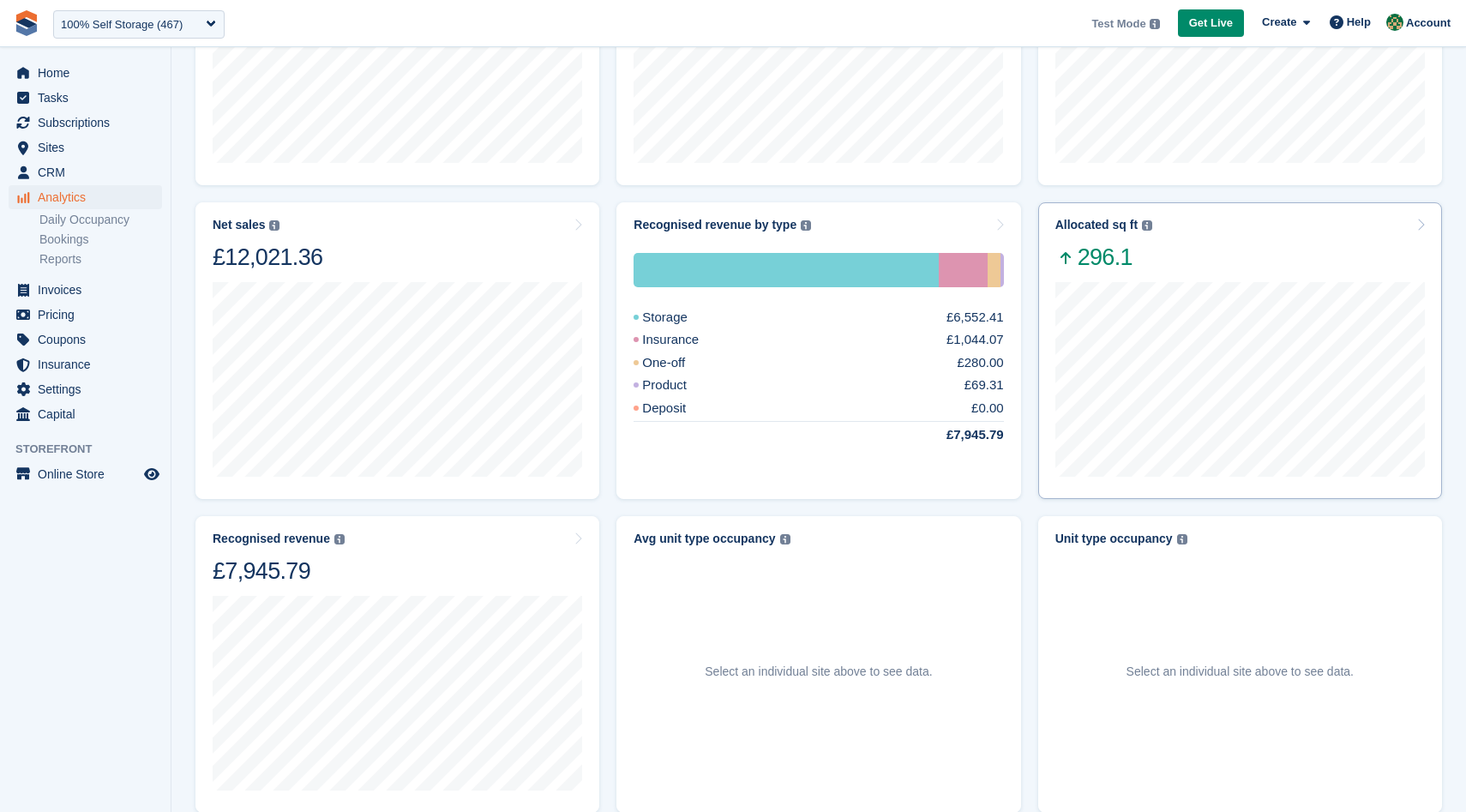
click at [1236, 216] on div "Allocated sq ft The total change in allocated area from the beginning to the en…" at bounding box center [1241, 351] width 404 height 297
click at [1243, 247] on div "Allocated sq ft The total change in allocated area from the beginning to the en…" at bounding box center [1241, 244] width 369 height 54
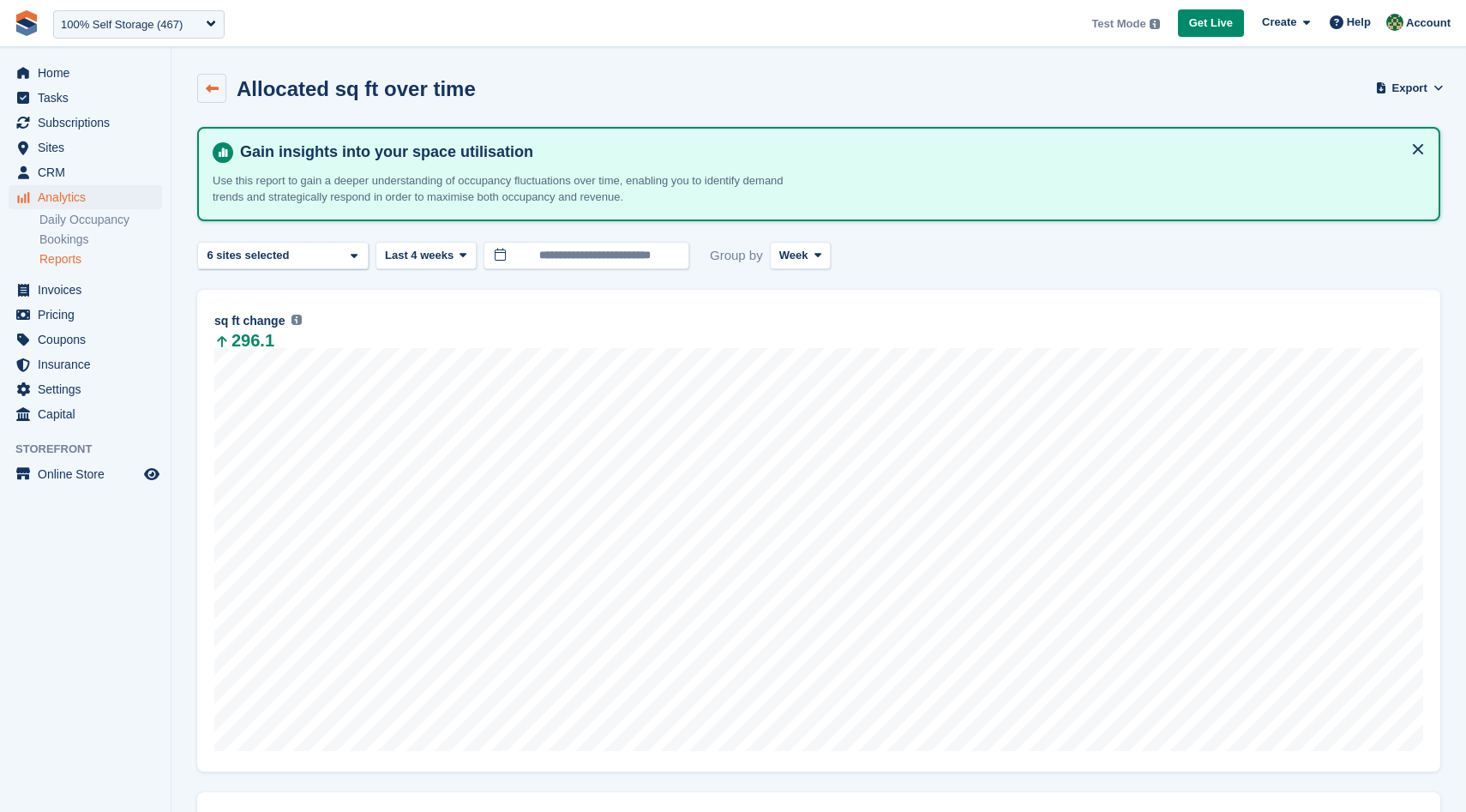
click at [210, 75] on link at bounding box center [211, 88] width 29 height 29
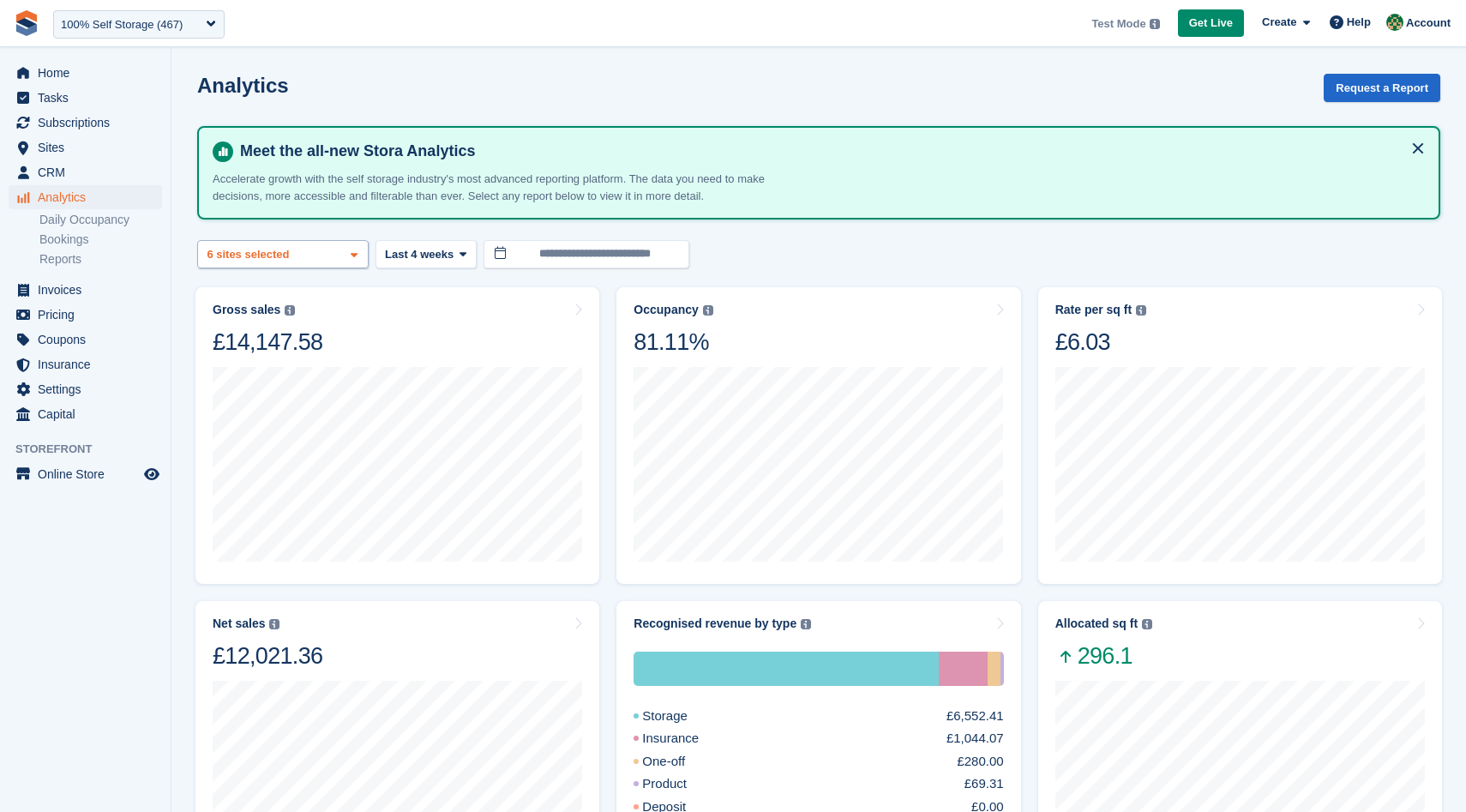
click at [305, 243] on div "Nottingham 2 sites selected 3 sites selected 4 sites selected 5 sites selected …" at bounding box center [283, 254] width 171 height 29
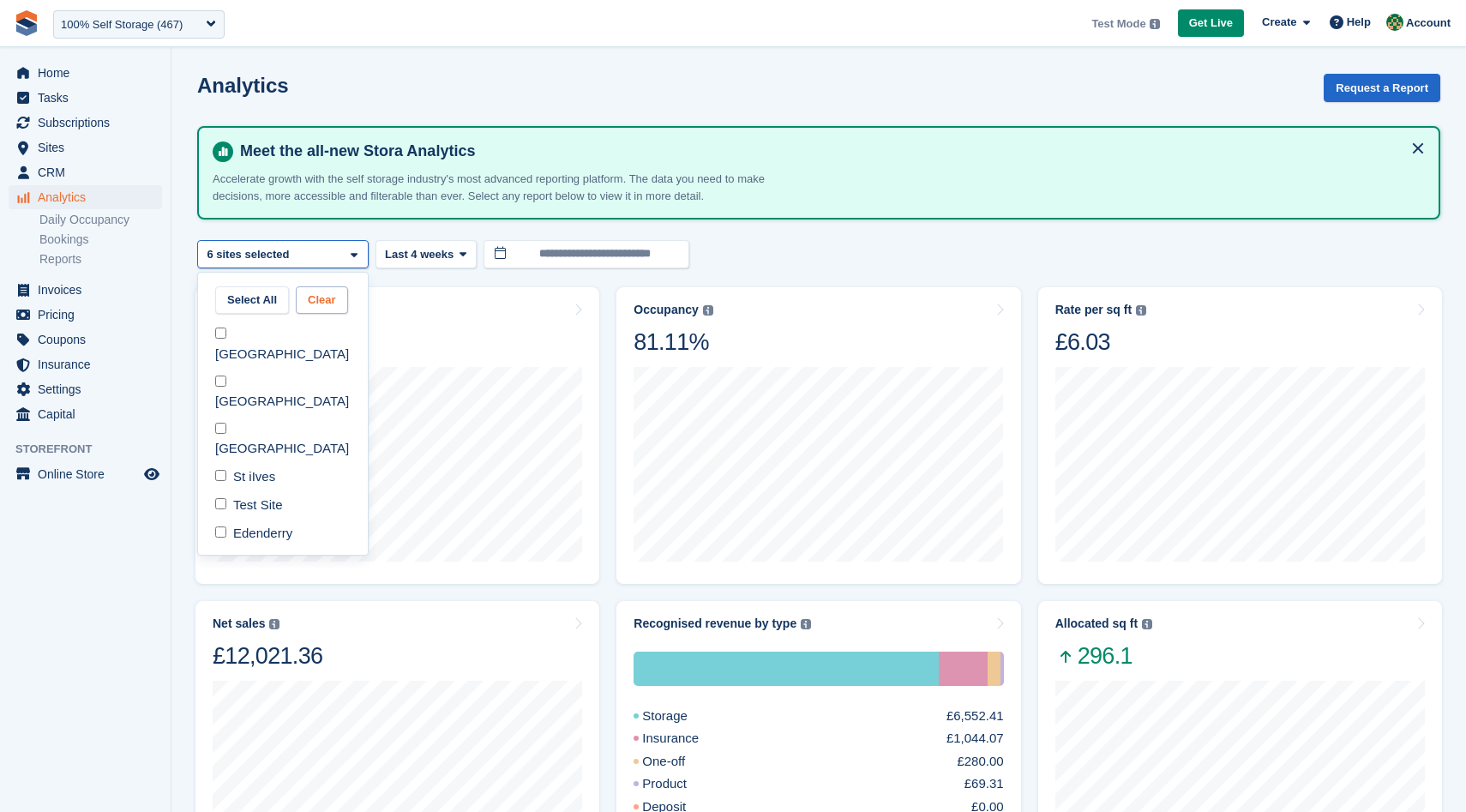
click at [324, 300] on button "Clear" at bounding box center [322, 300] width 52 height 29
click at [269, 336] on div "[GEOGRAPHIC_DATA]" at bounding box center [283, 344] width 156 height 48
select select "***"
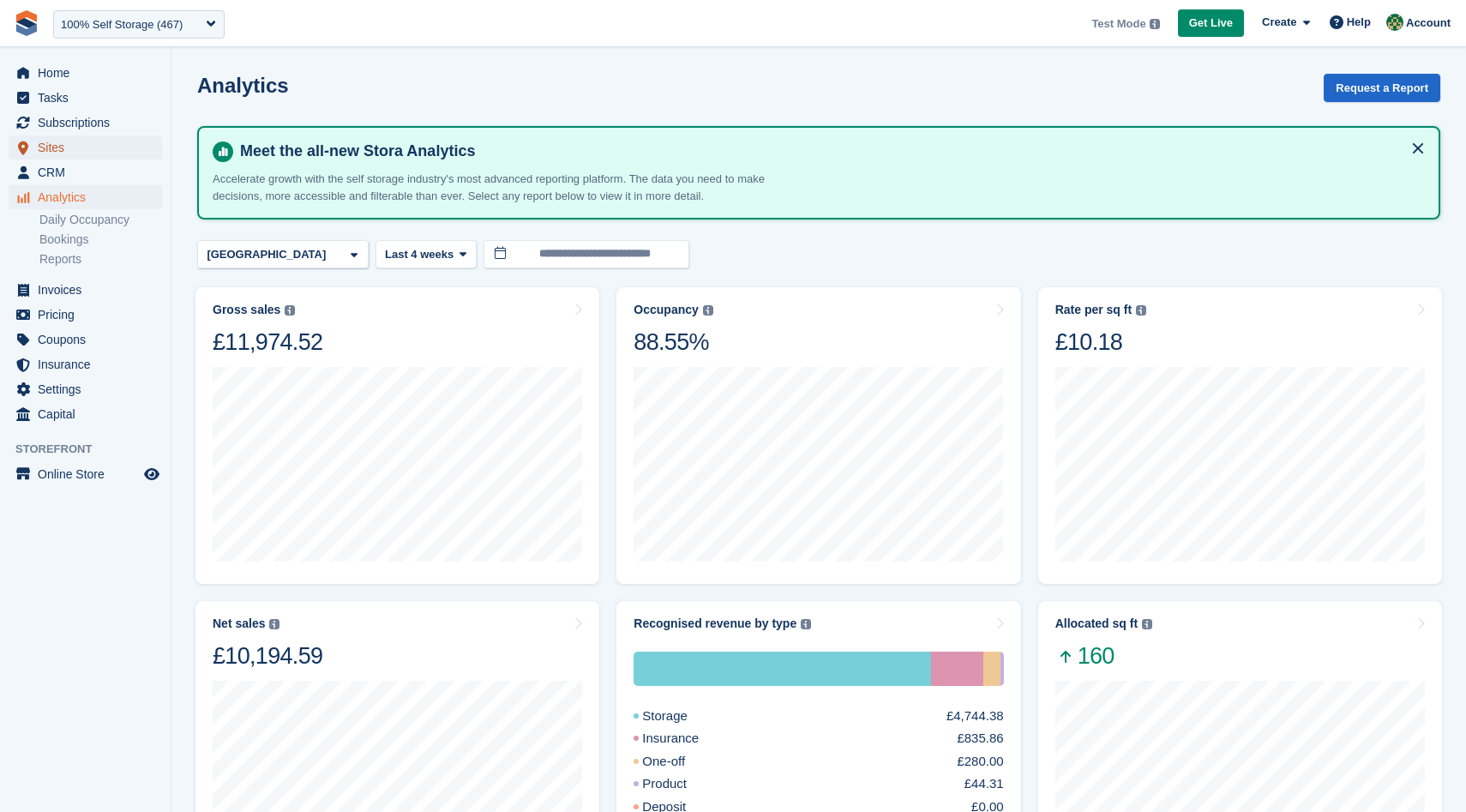
click at [77, 152] on span "Sites" at bounding box center [89, 146] width 103 height 24
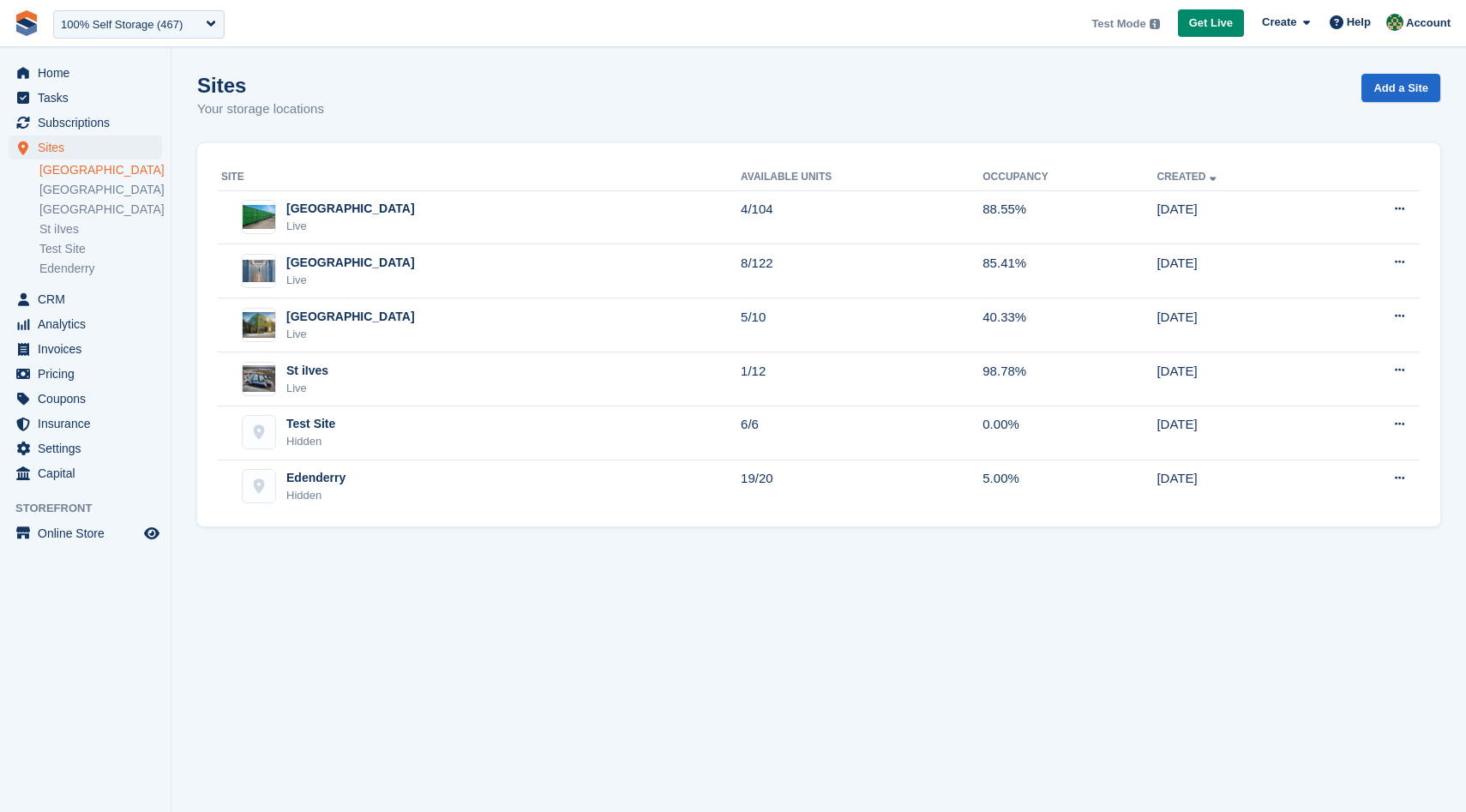
click at [82, 172] on link "[GEOGRAPHIC_DATA]" at bounding box center [100, 169] width 123 height 16
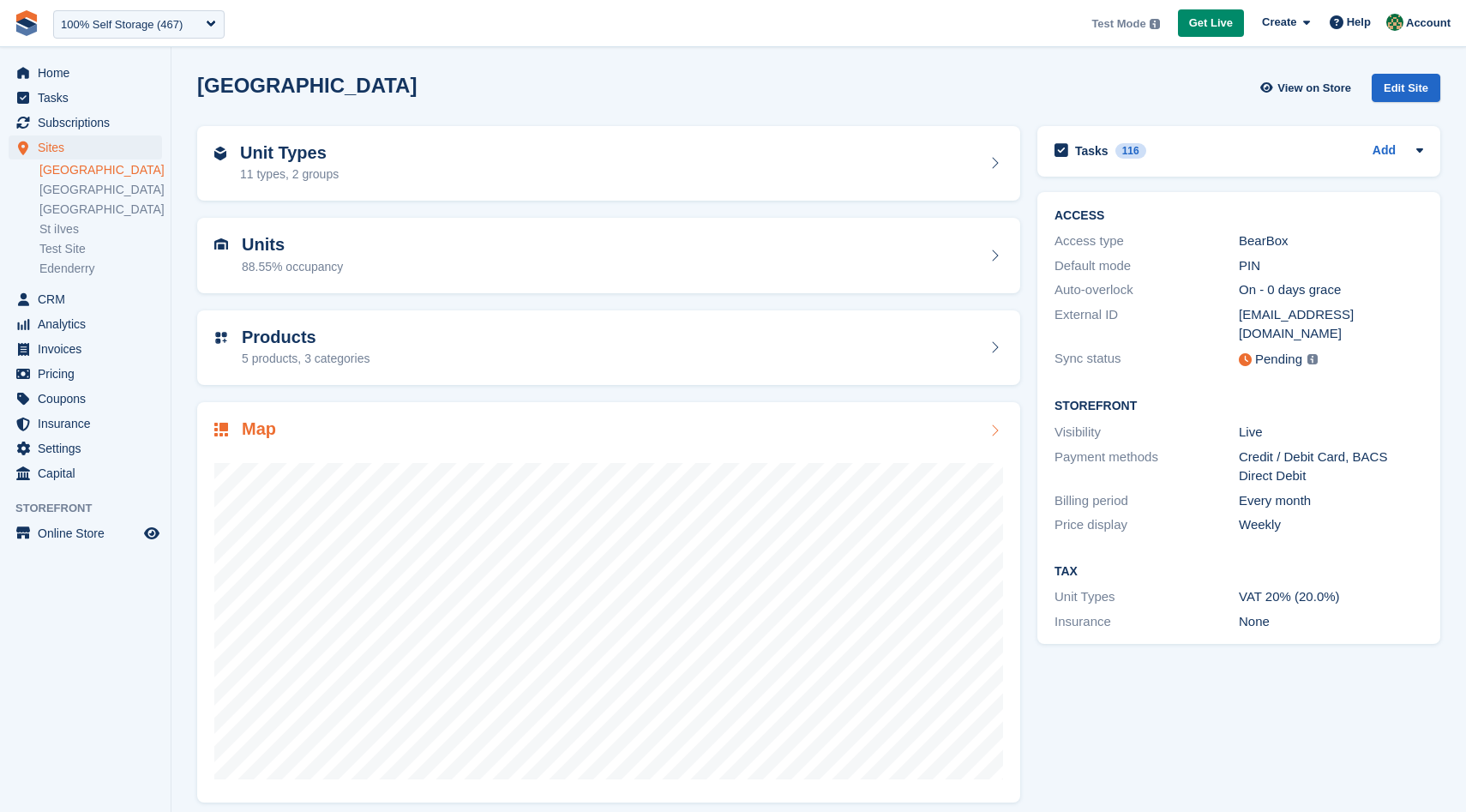
scroll to position [11, 0]
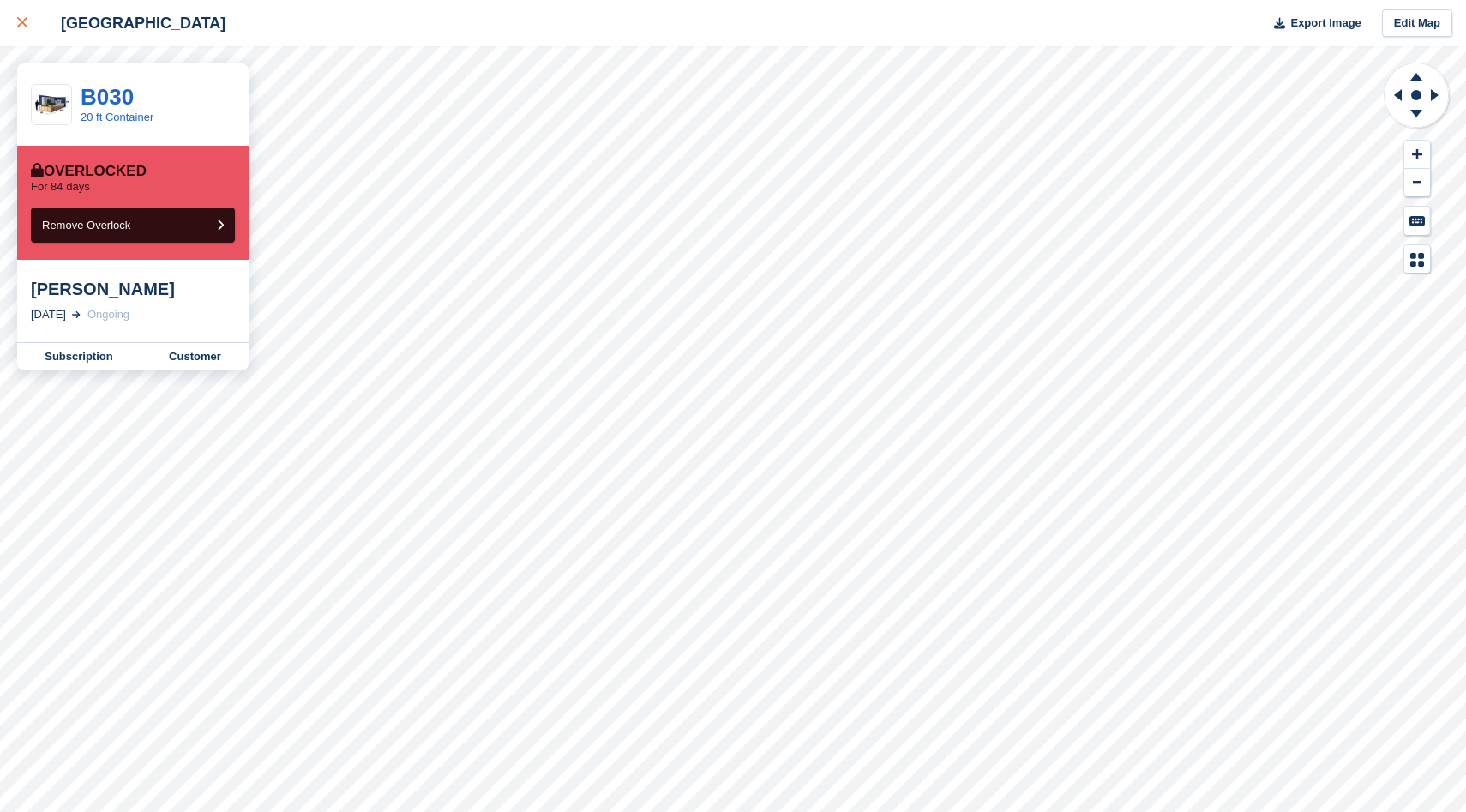
click at [20, 22] on icon at bounding box center [22, 22] width 10 height 10
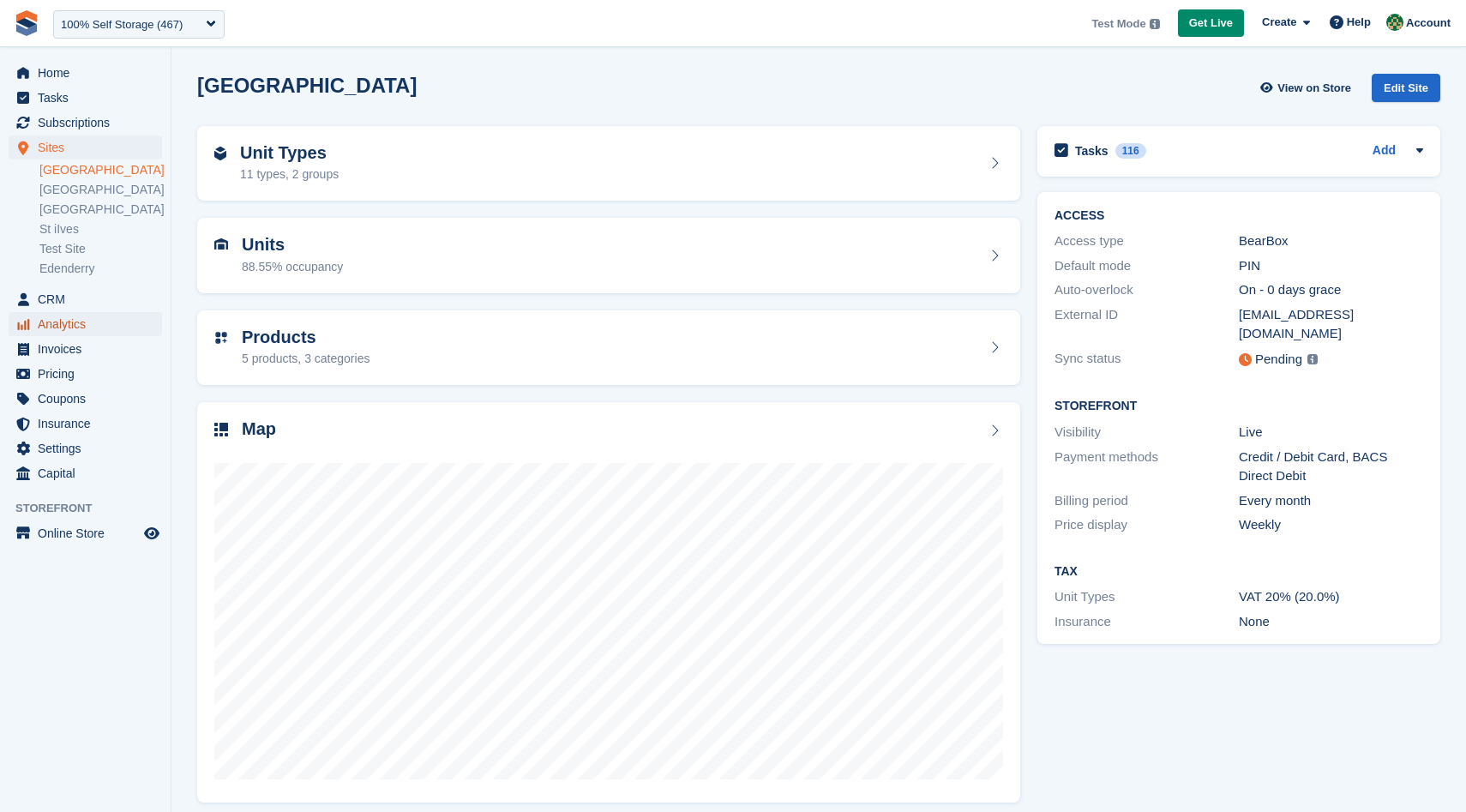
click at [100, 319] on span "Analytics" at bounding box center [89, 323] width 103 height 24
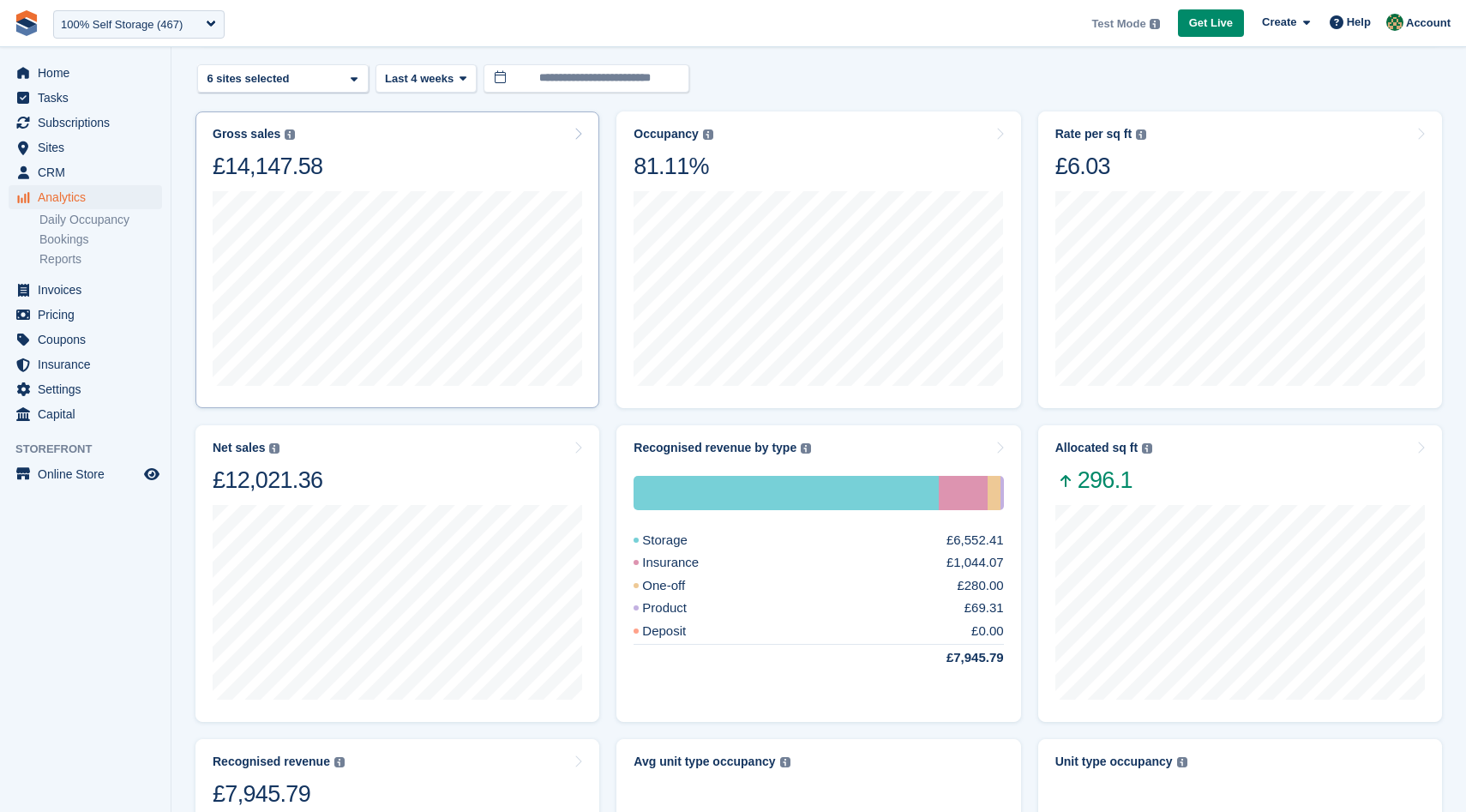
scroll to position [174, 0]
click at [812, 586] on div "One-off £280.00" at bounding box center [818, 587] width 369 height 20
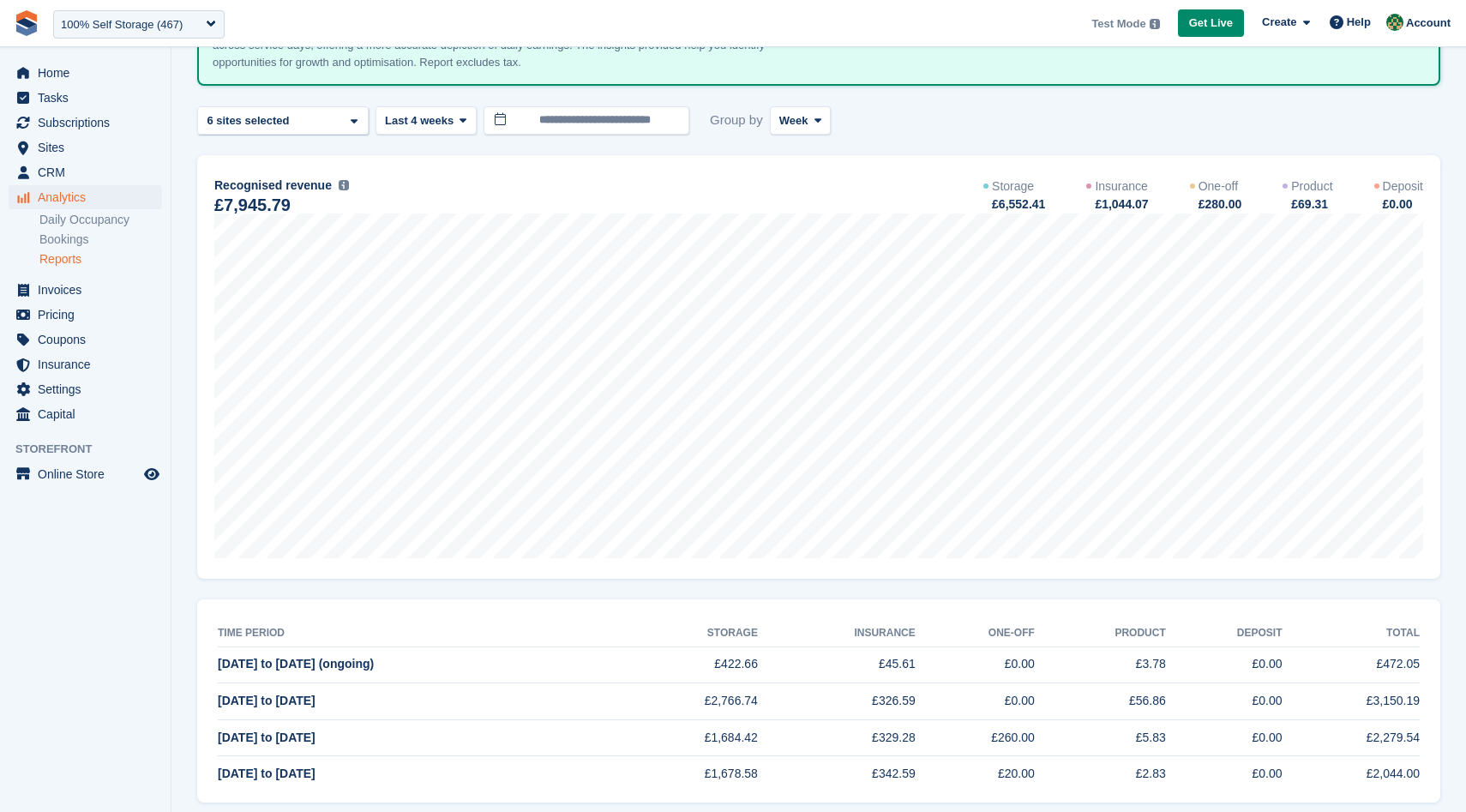
scroll to position [178, 0]
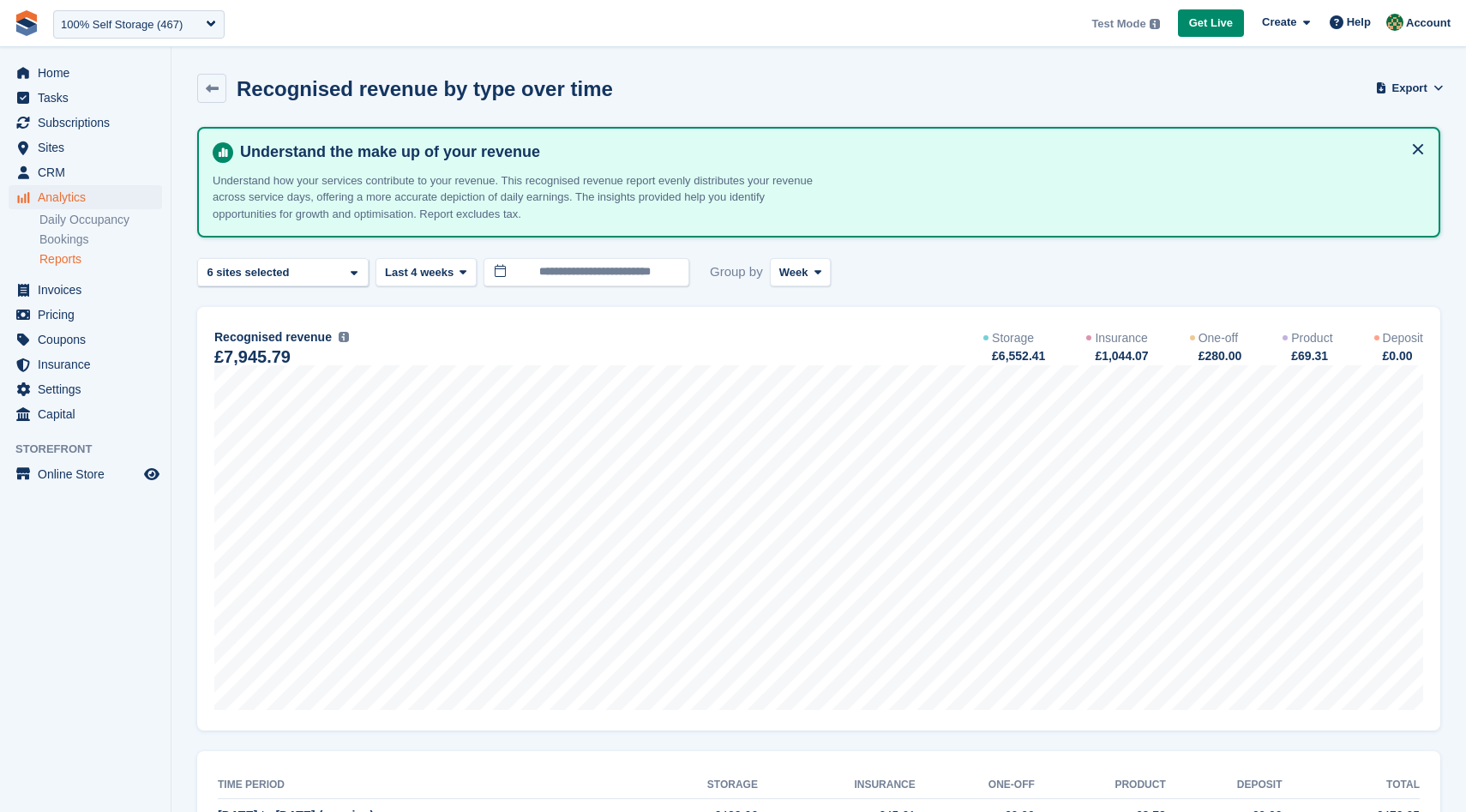
scroll to position [178, 0]
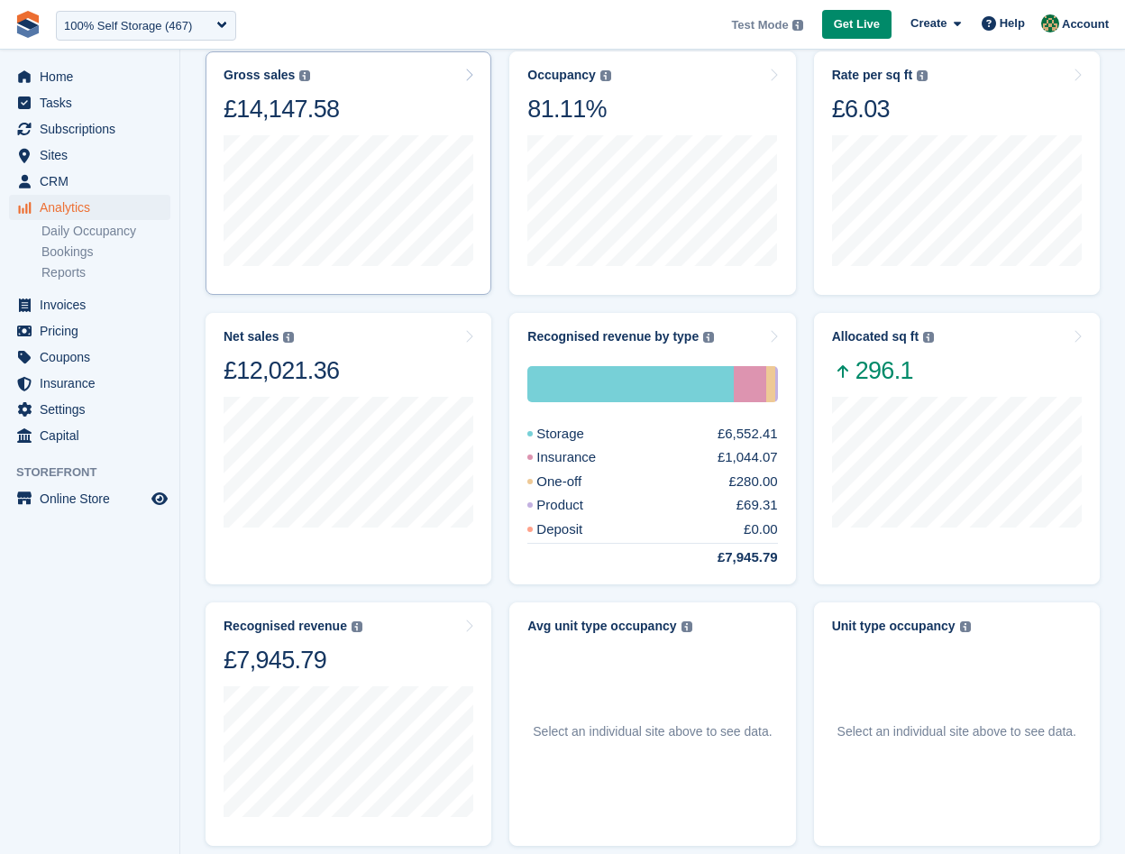
scroll to position [249, 0]
